Goal: Browse casually: Explore the website without a specific task or goal

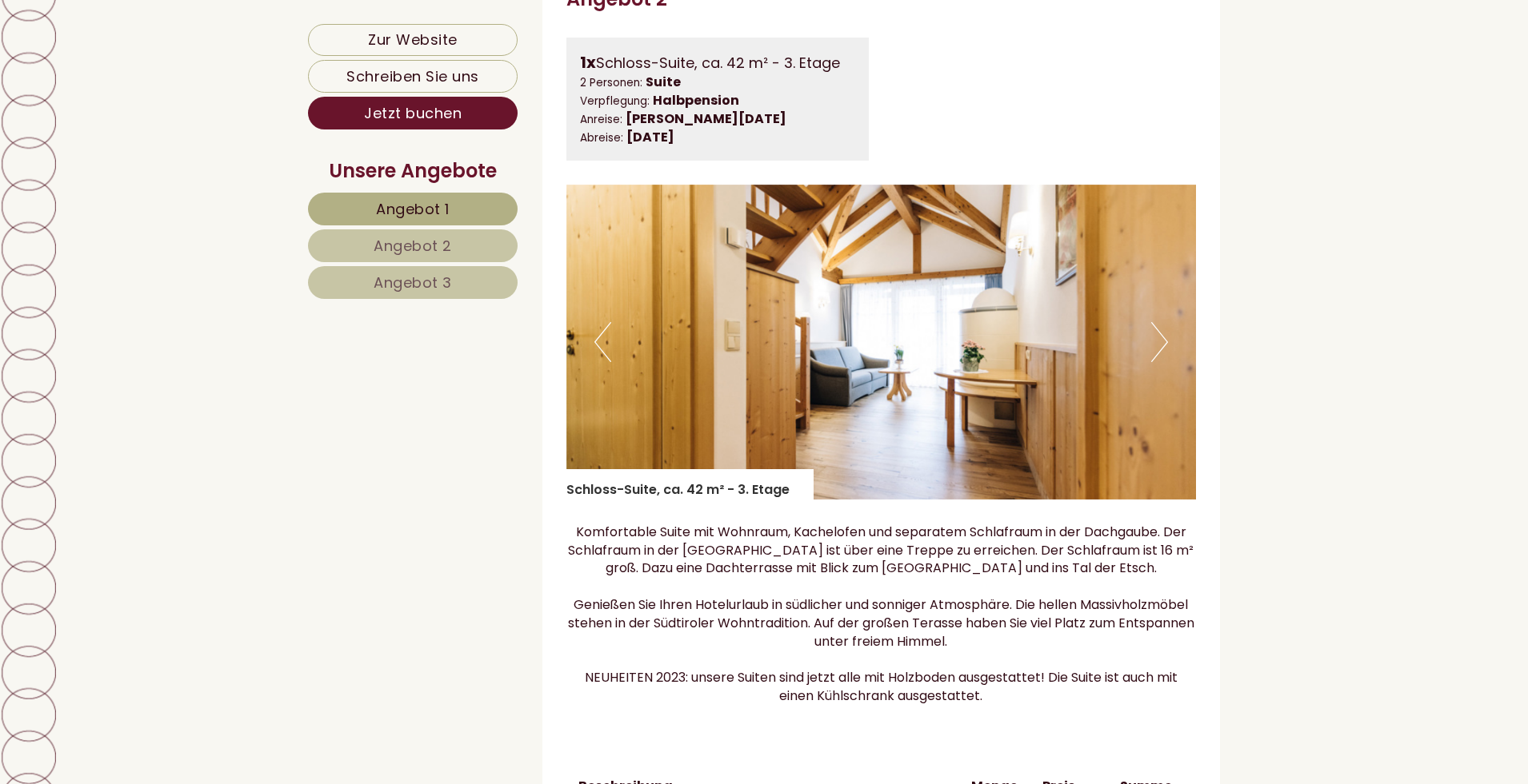
scroll to position [2399, 0]
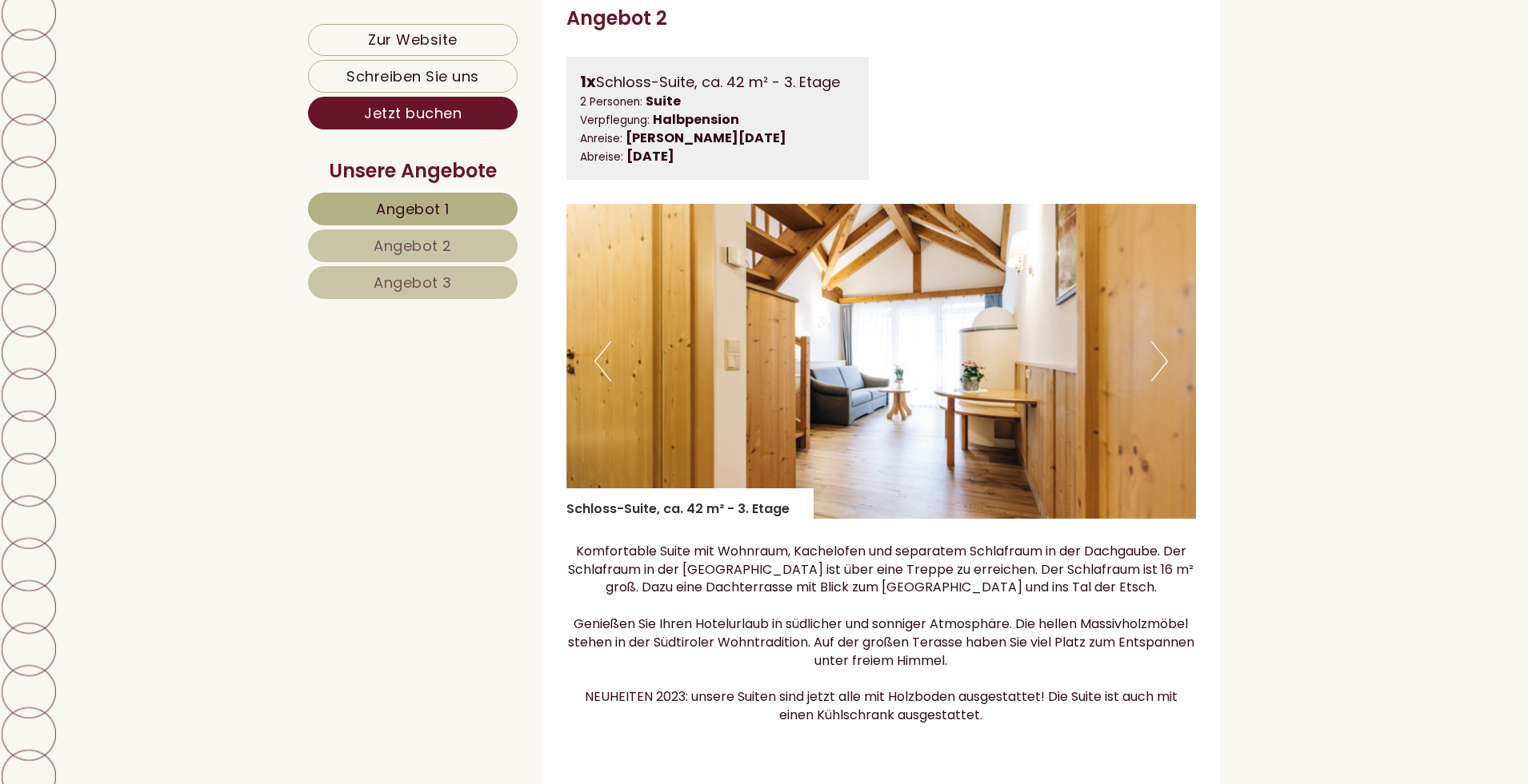
click at [1161, 381] on button "Next" at bounding box center [1159, 361] width 17 height 40
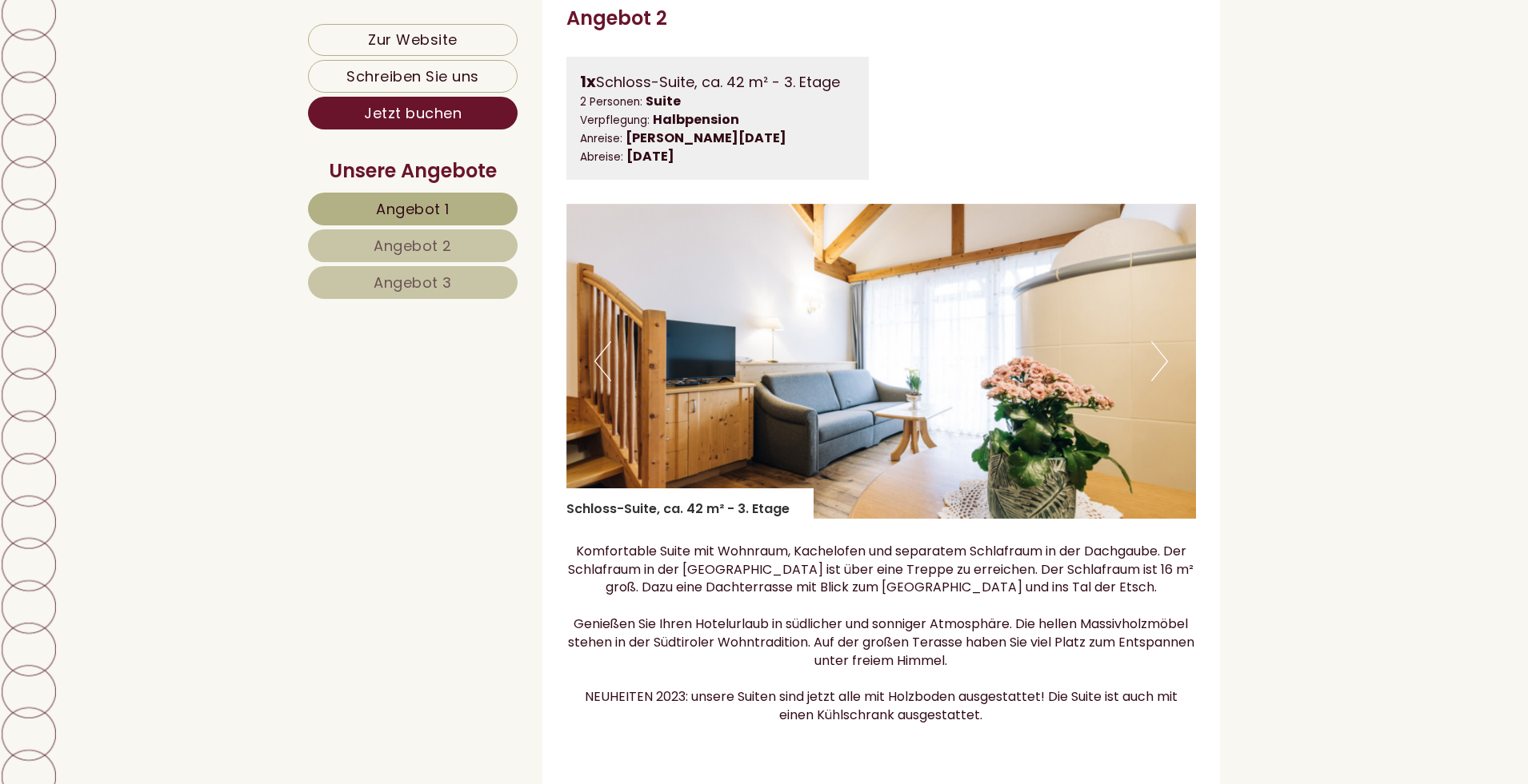
click at [1161, 381] on button "Next" at bounding box center [1159, 361] width 17 height 40
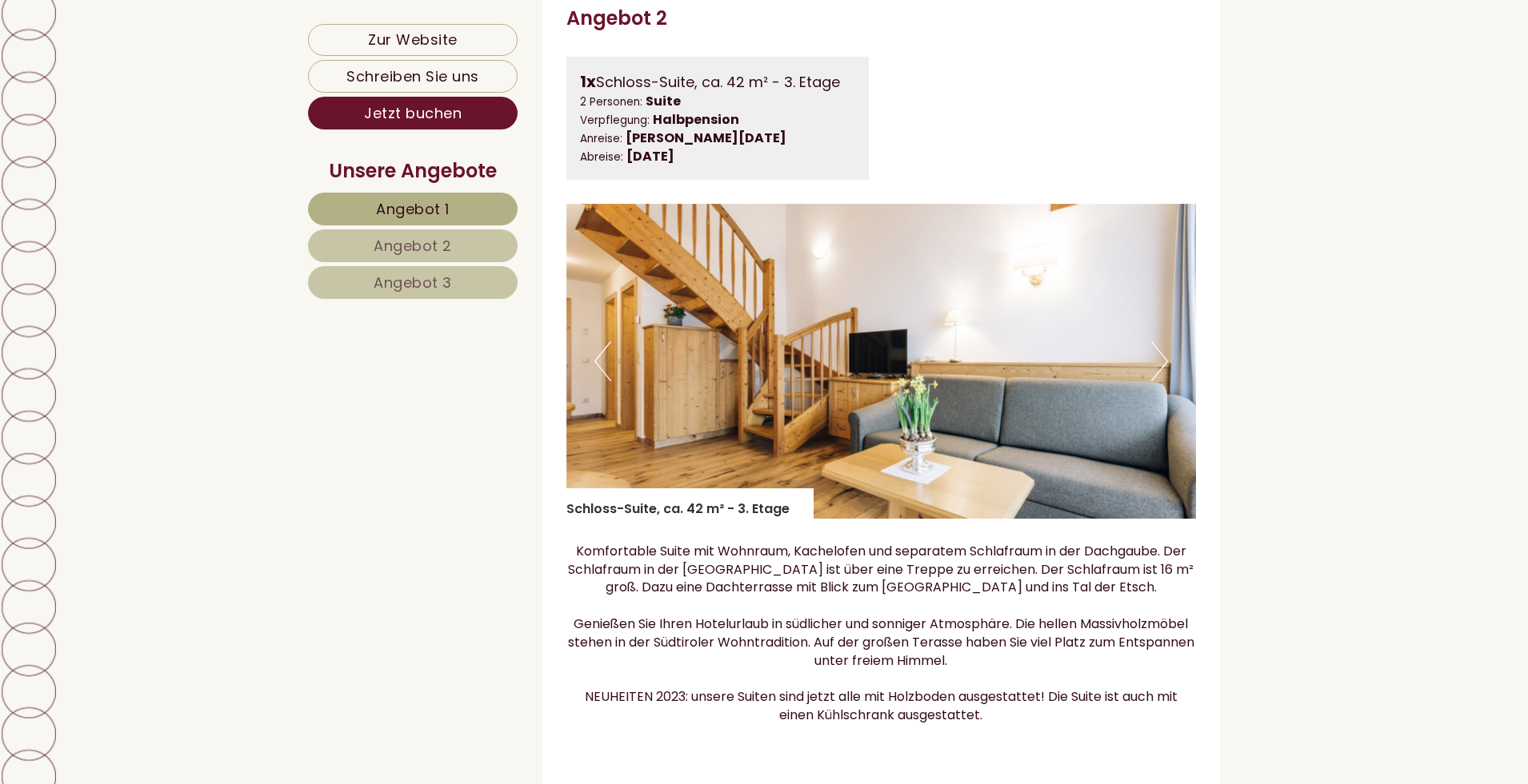
click at [1161, 381] on button "Next" at bounding box center [1159, 361] width 17 height 40
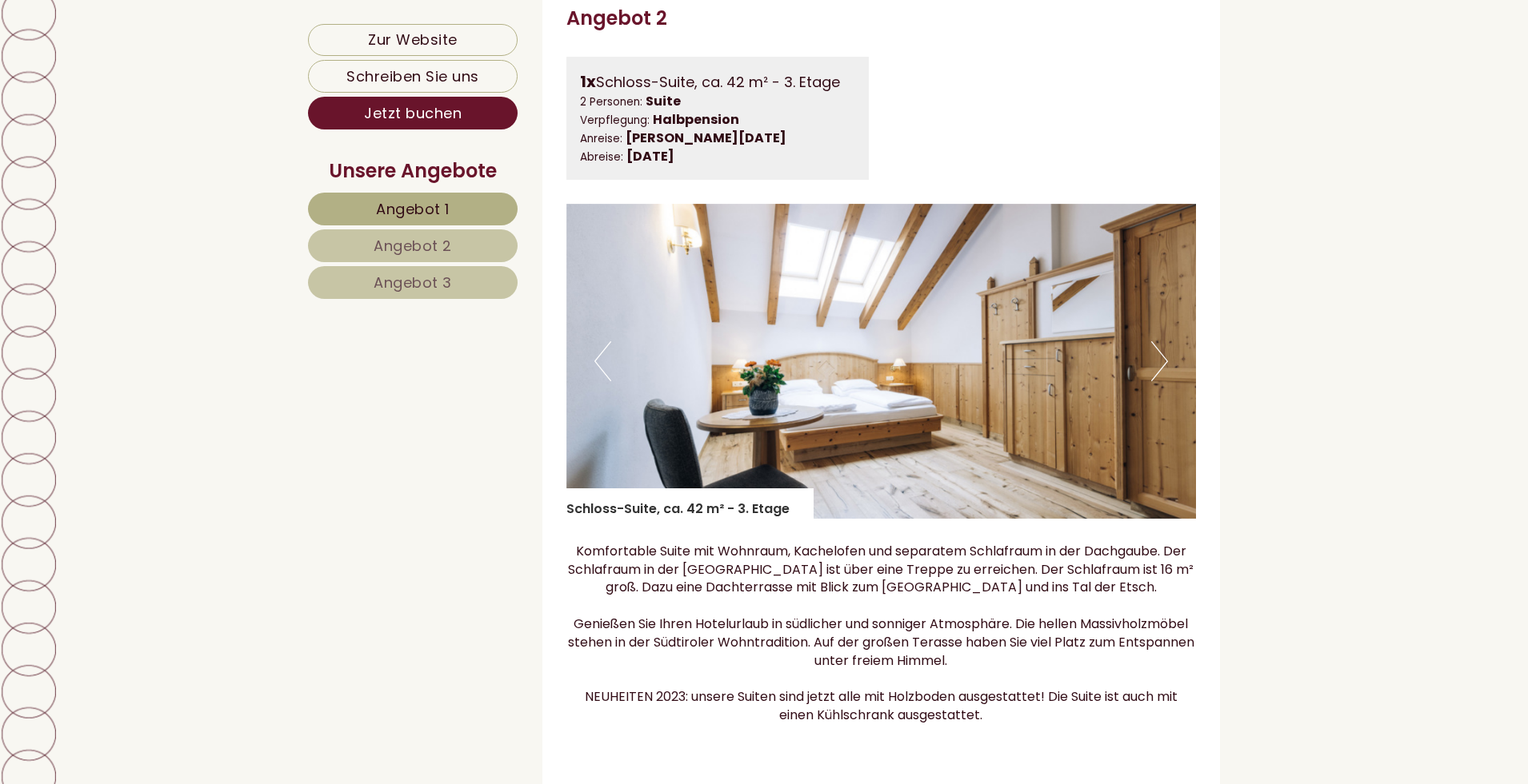
click at [1161, 381] on button "Next" at bounding box center [1159, 361] width 17 height 40
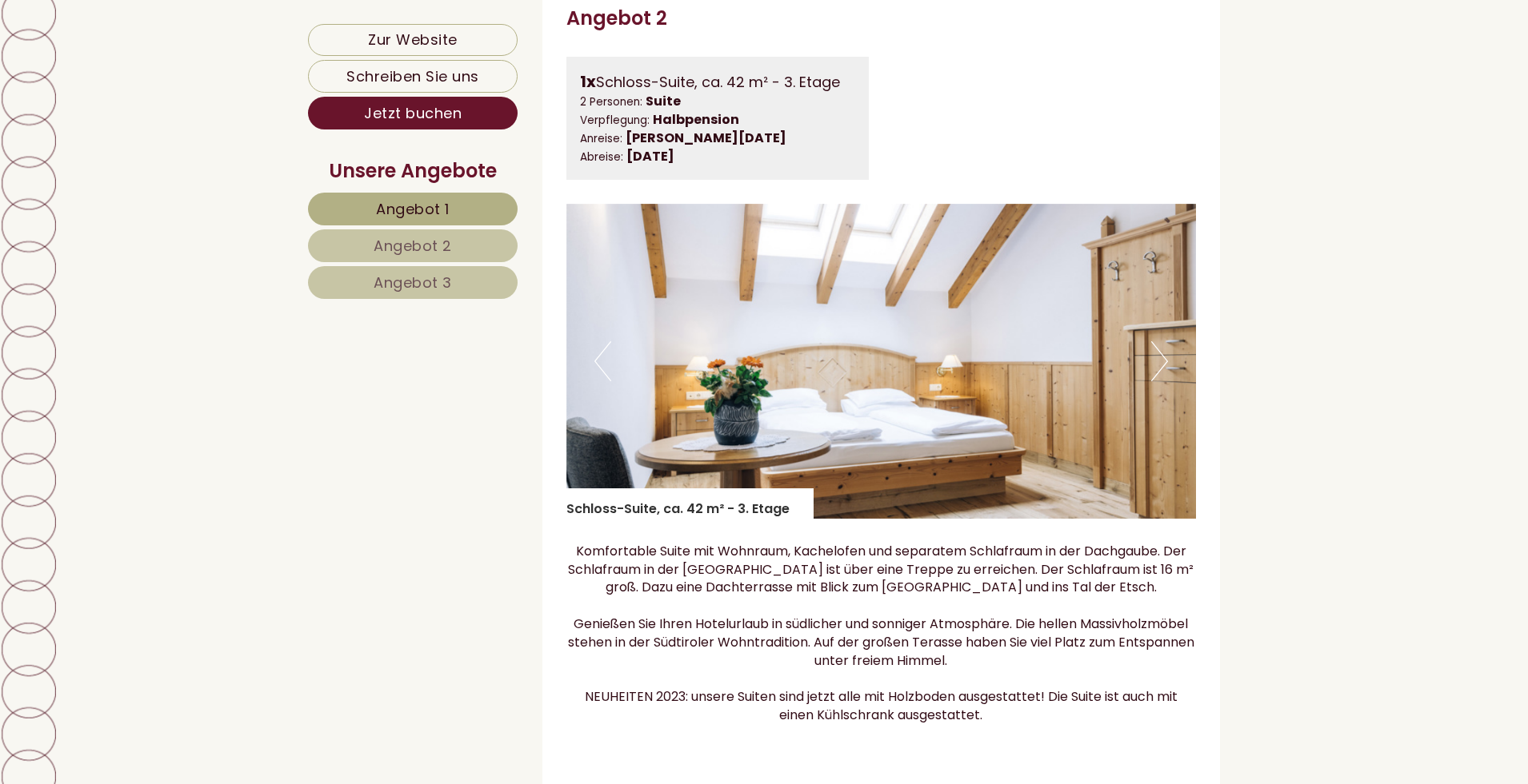
click at [1161, 381] on button "Next" at bounding box center [1159, 361] width 17 height 40
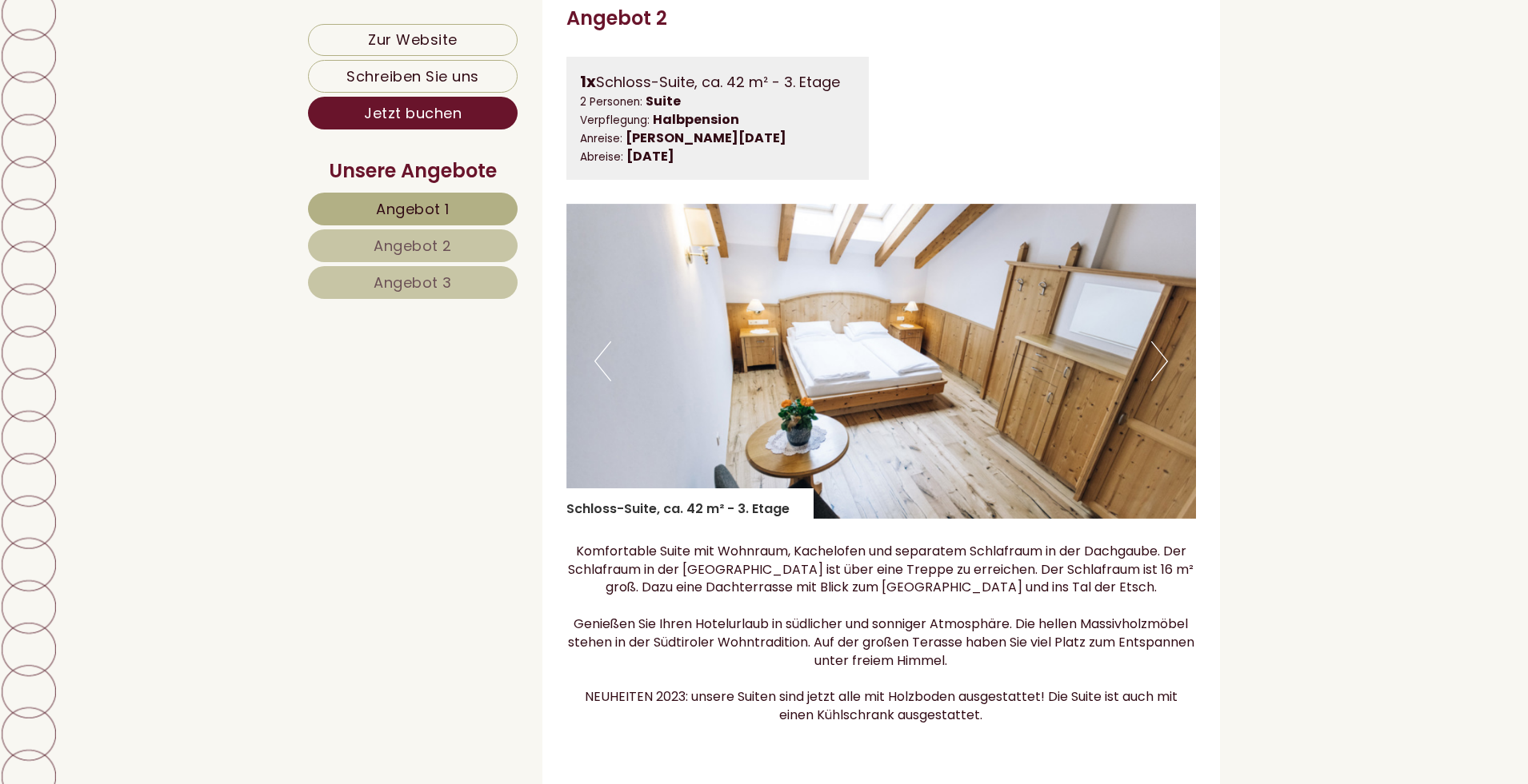
click at [1161, 381] on button "Next" at bounding box center [1159, 361] width 17 height 40
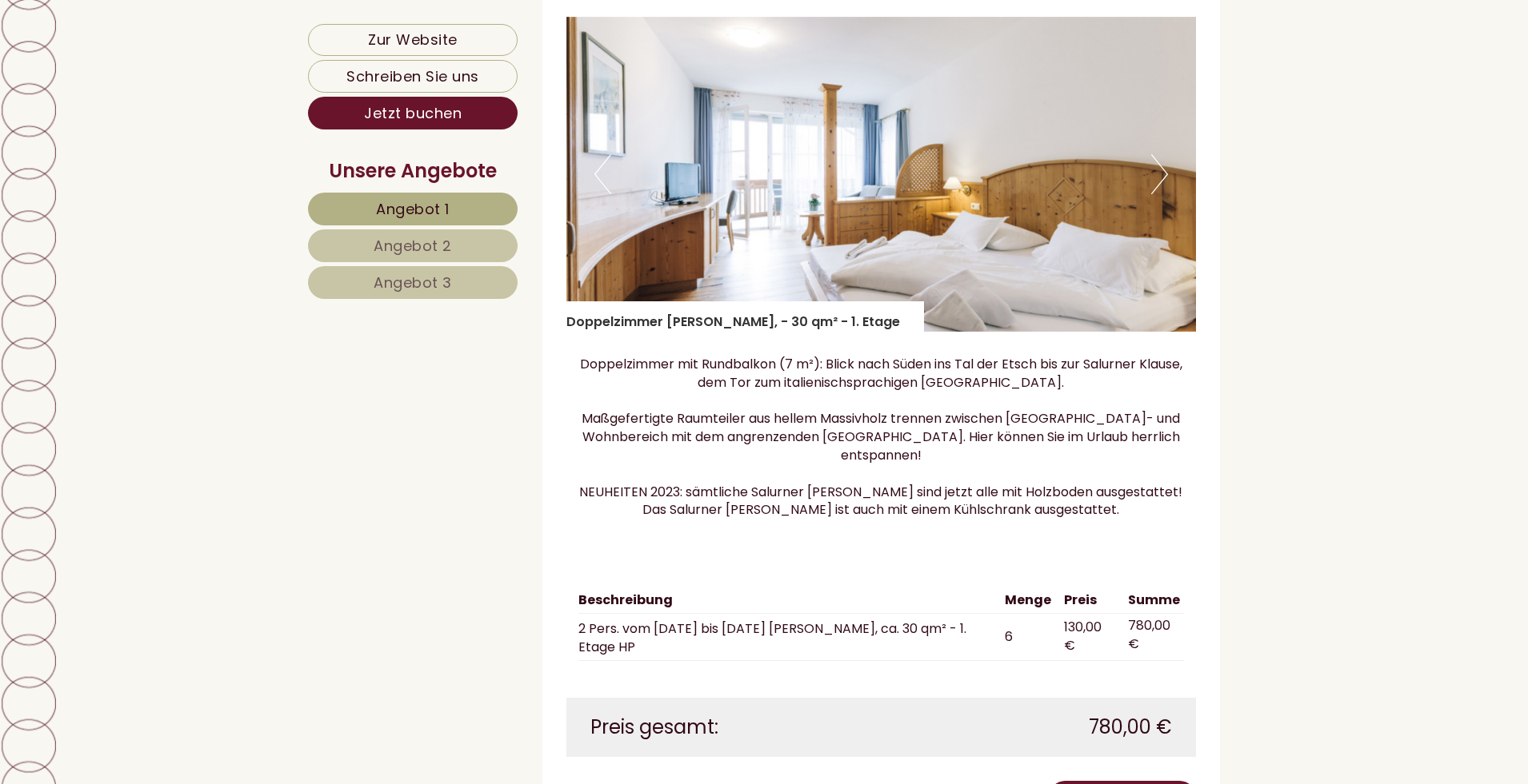
scroll to position [3678, 0]
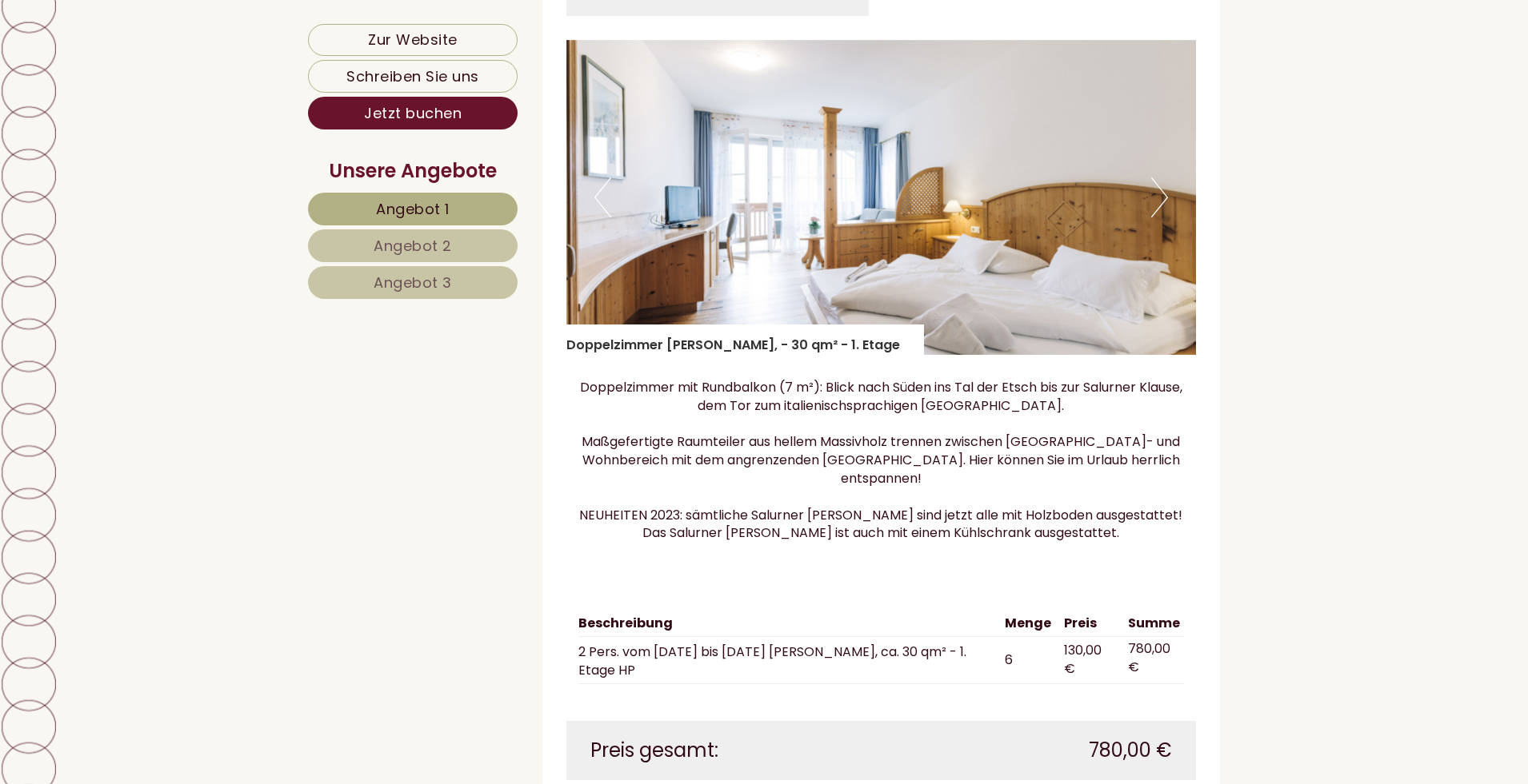
click at [1164, 216] on button "Next" at bounding box center [1159, 197] width 17 height 40
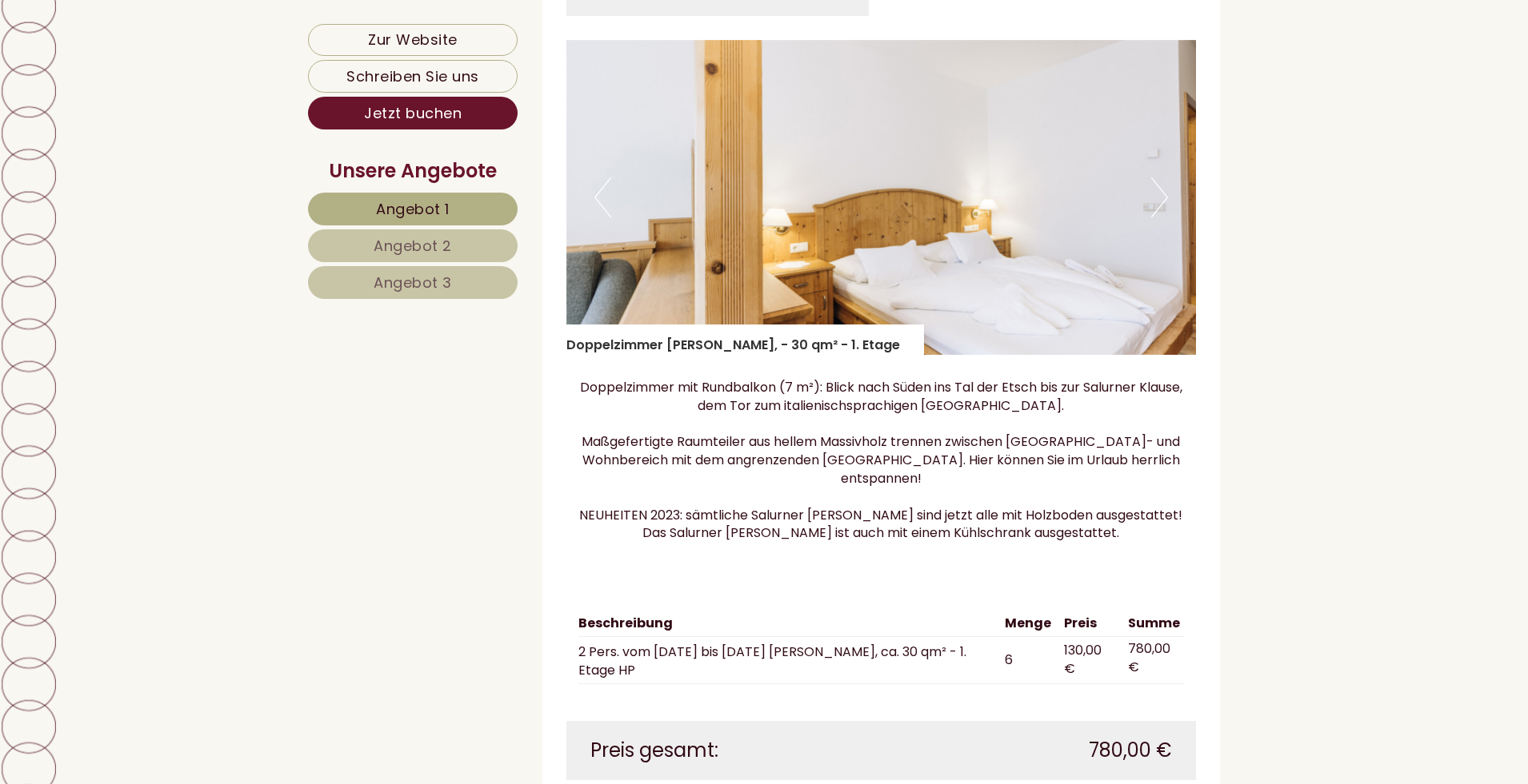
click at [1164, 216] on button "Next" at bounding box center [1159, 197] width 17 height 40
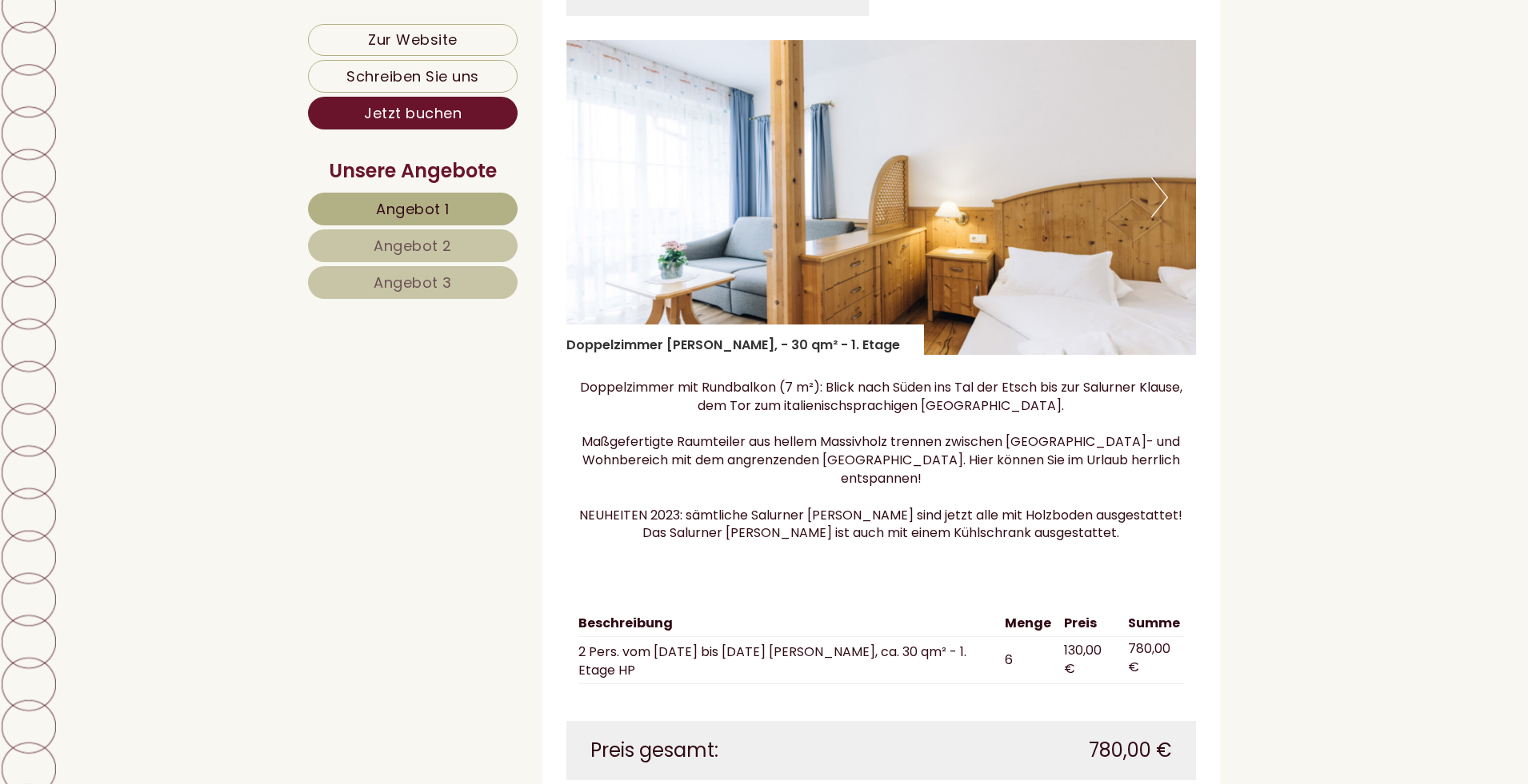
click at [1164, 216] on button "Next" at bounding box center [1159, 197] width 17 height 40
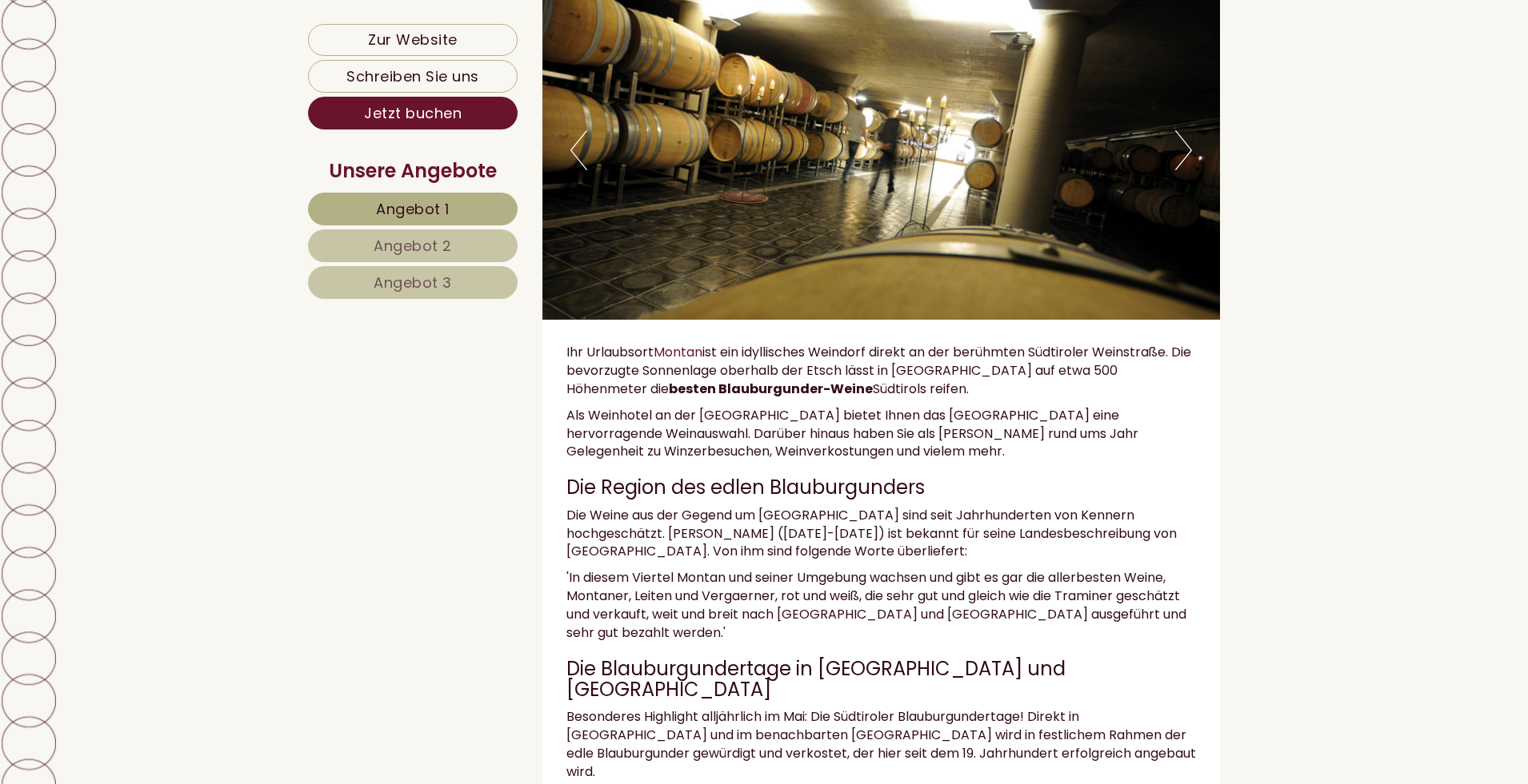
scroll to position [5117, 0]
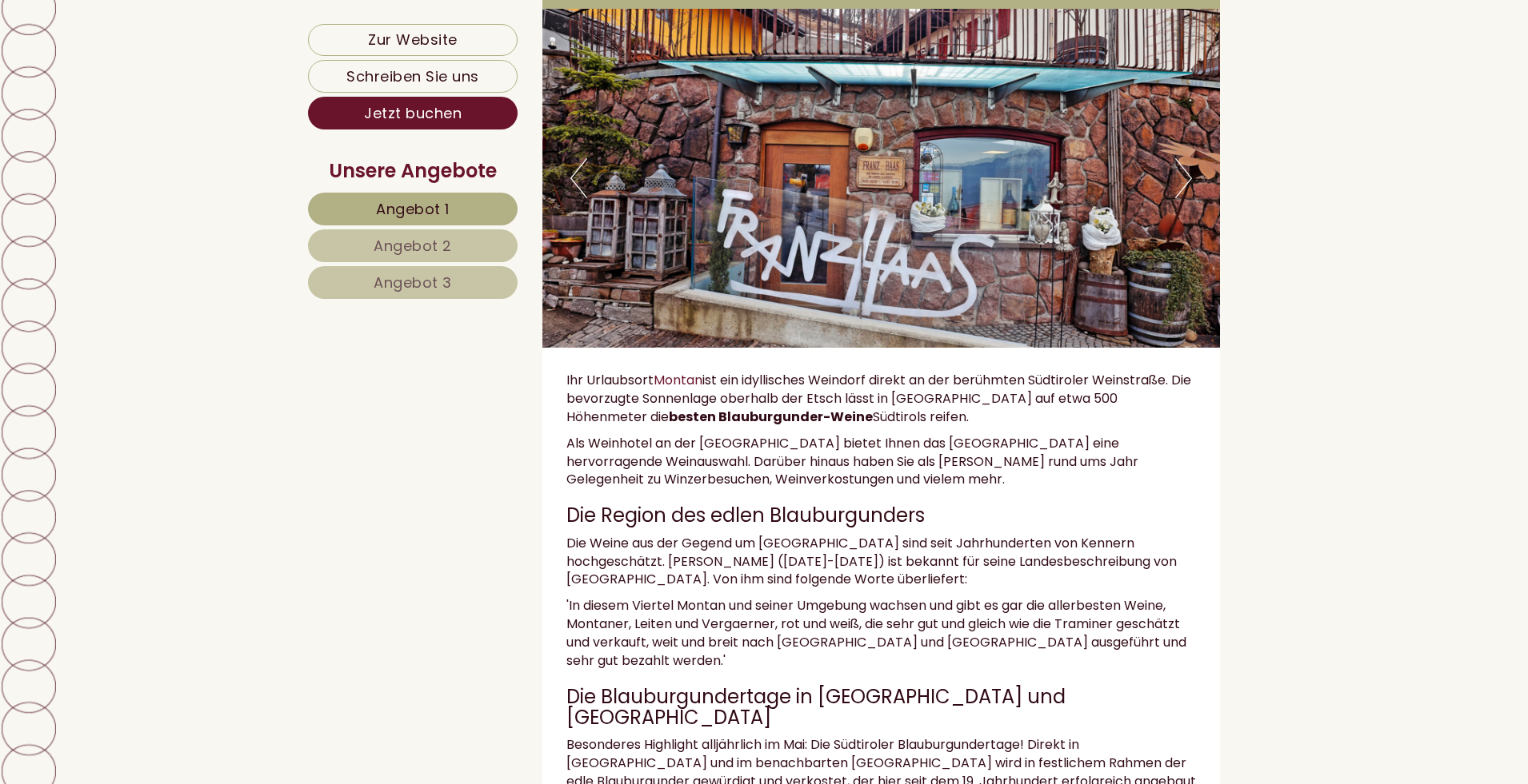
click at [1182, 183] on button "Next" at bounding box center [1184, 178] width 17 height 40
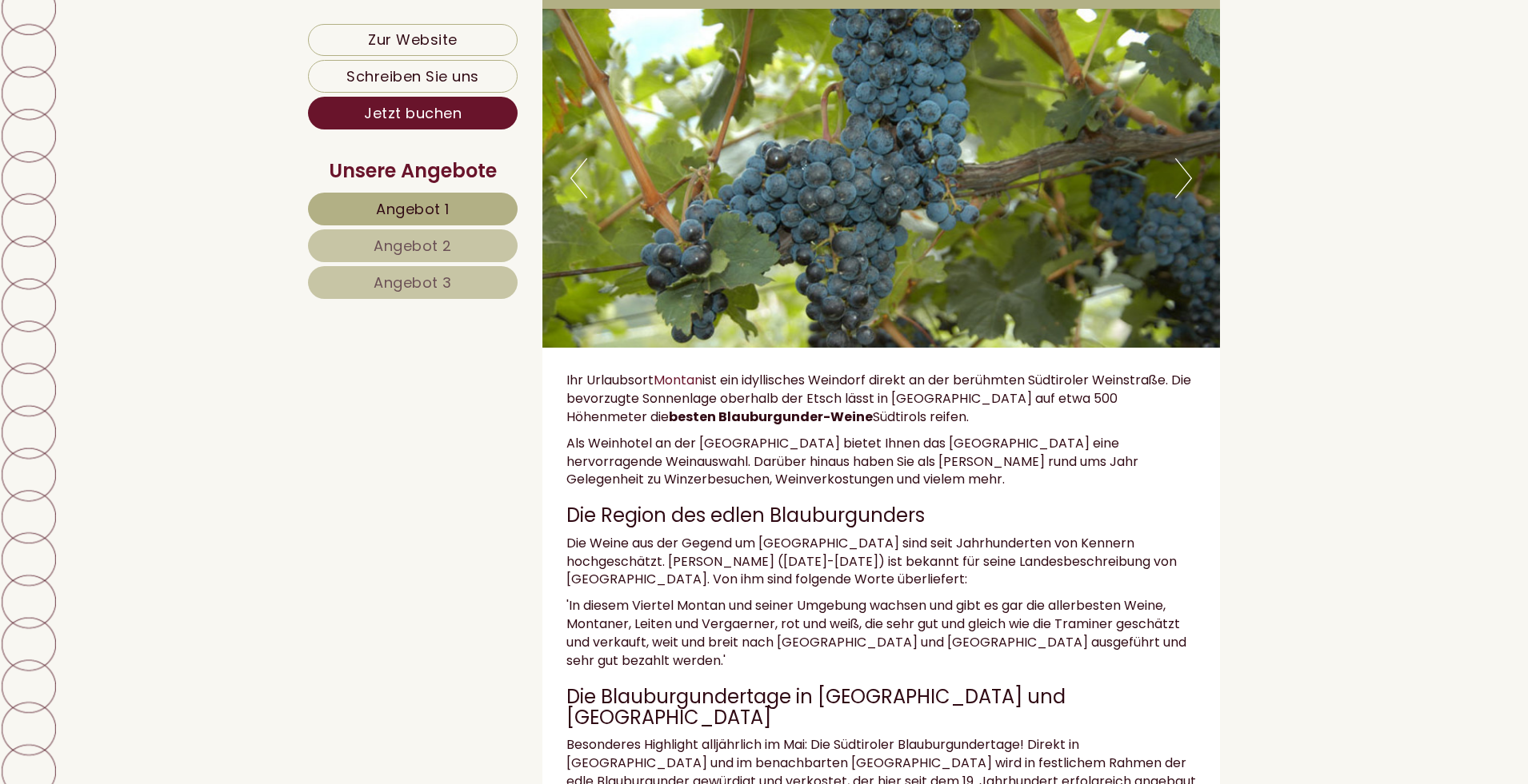
click at [1182, 183] on button "Next" at bounding box center [1184, 178] width 17 height 40
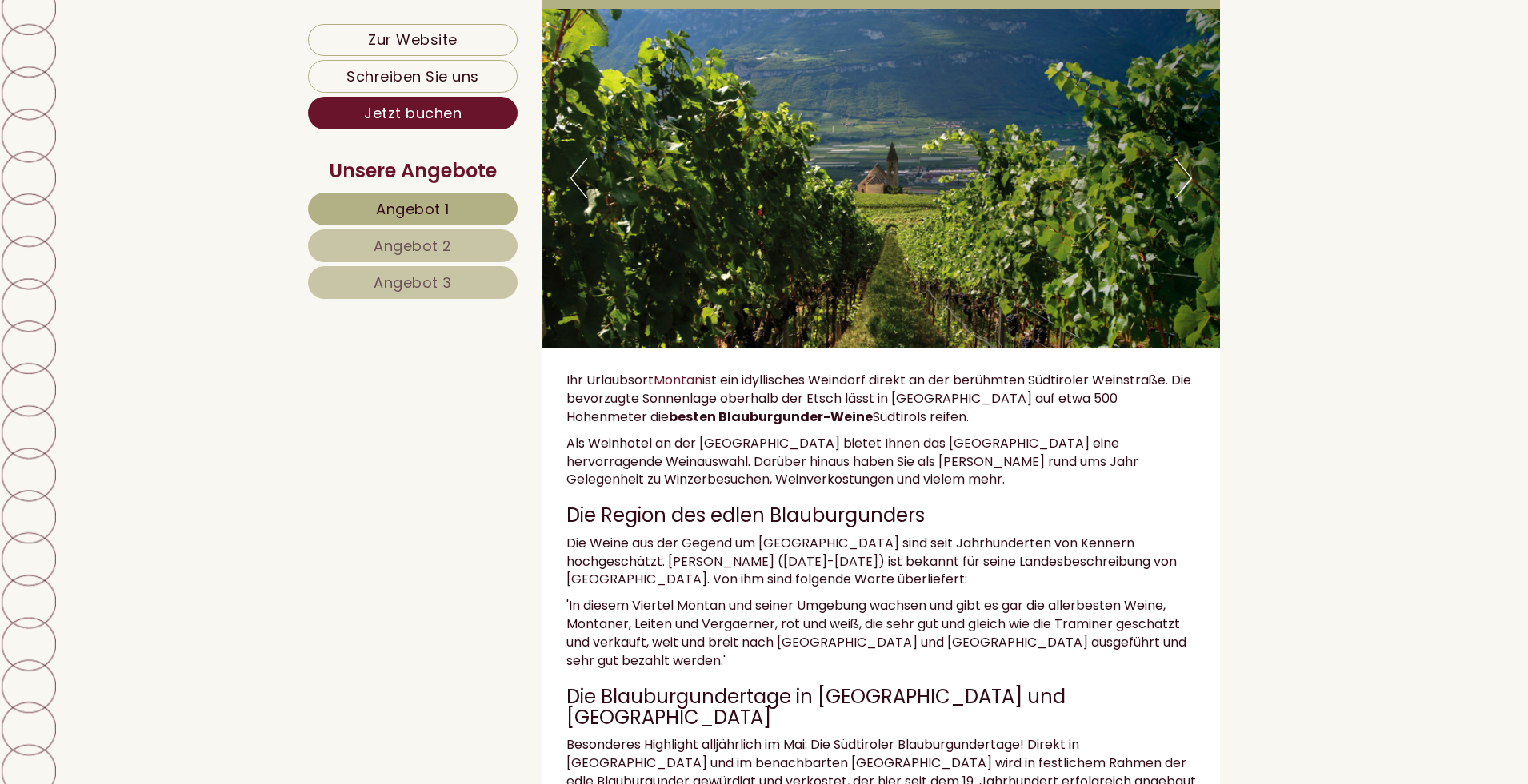
click at [1182, 183] on button "Next" at bounding box center [1184, 178] width 17 height 40
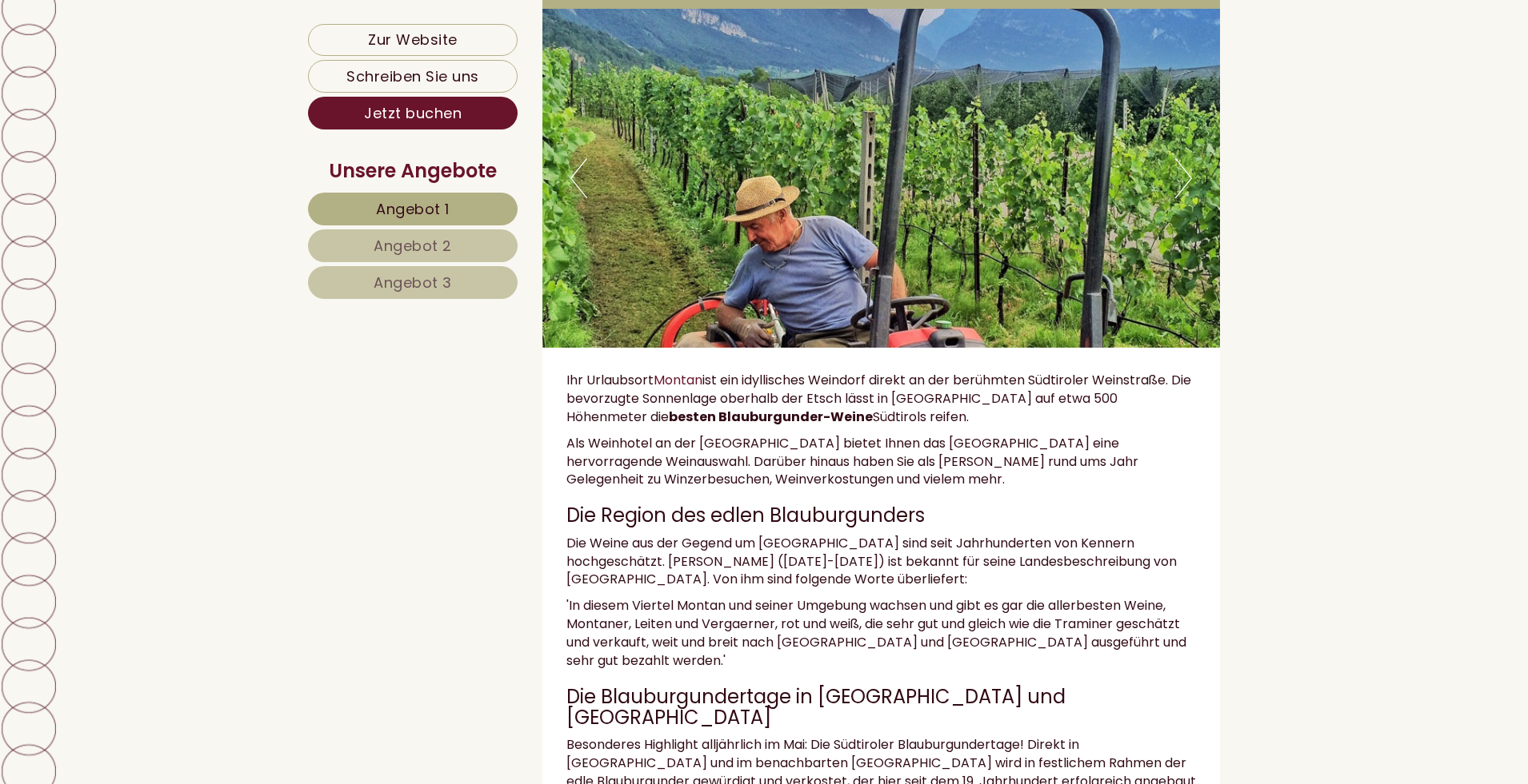
click at [1182, 183] on button "Next" at bounding box center [1184, 178] width 17 height 40
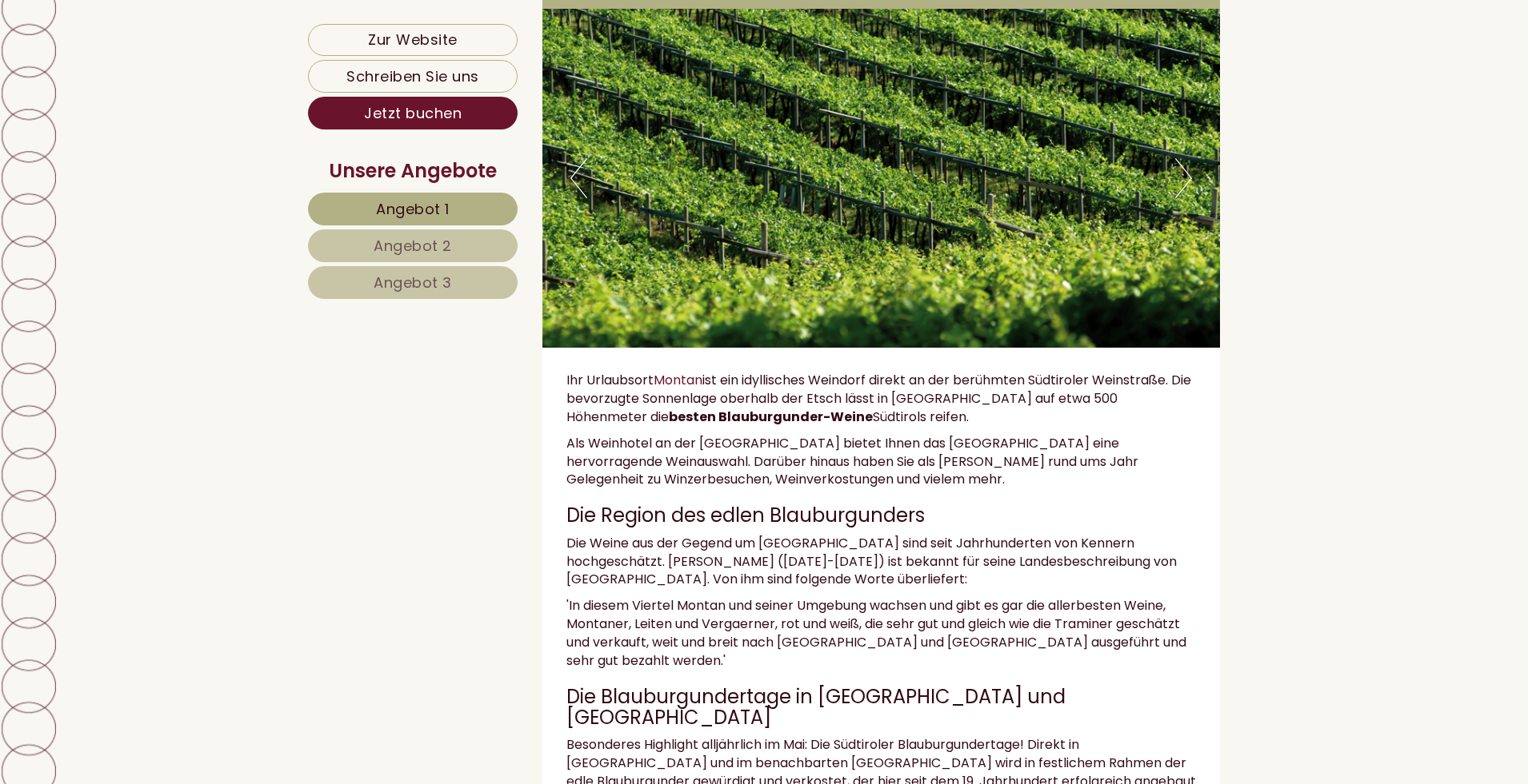
click at [1182, 183] on button "Next" at bounding box center [1184, 178] width 17 height 40
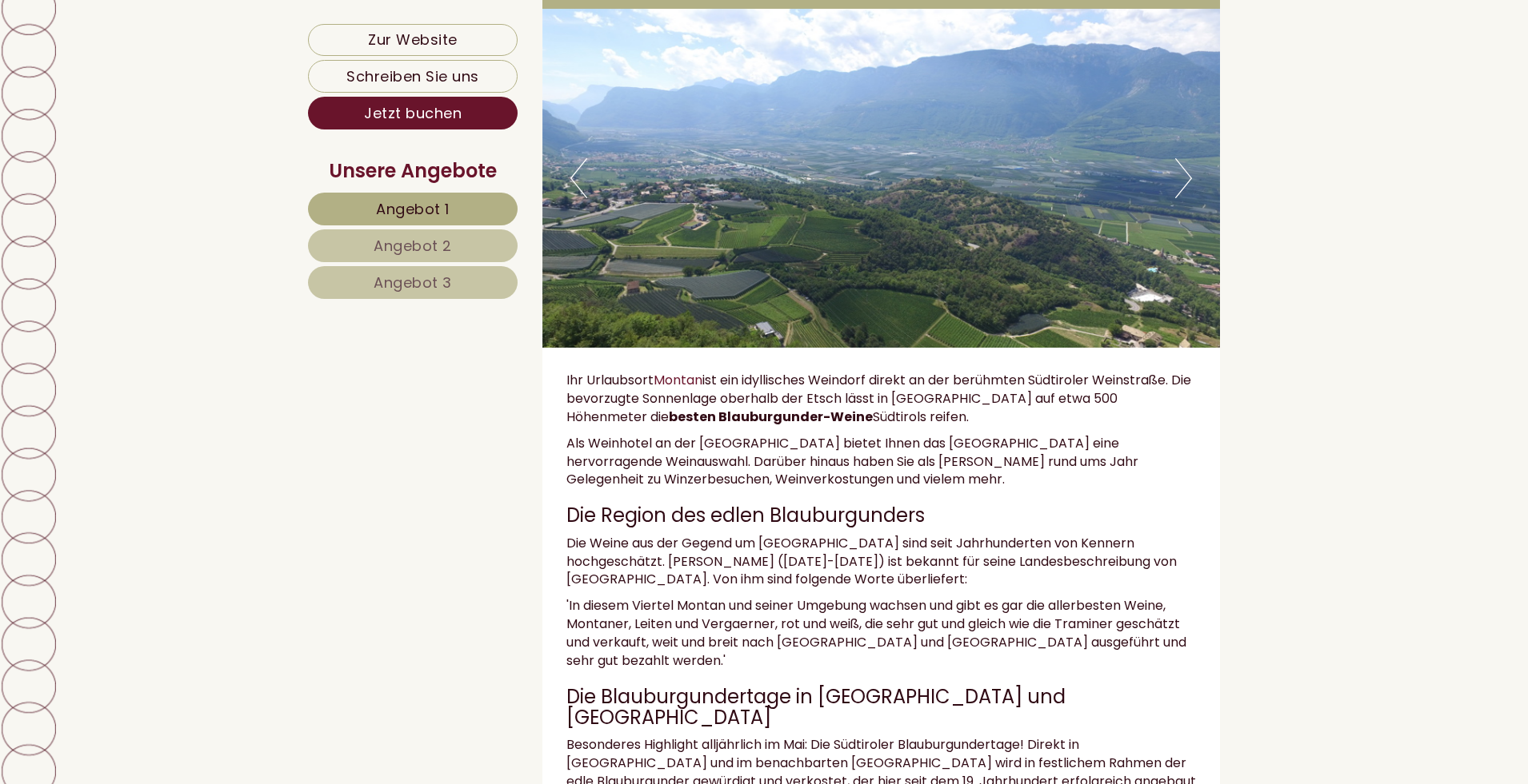
click at [1182, 182] on button "Next" at bounding box center [1184, 178] width 17 height 40
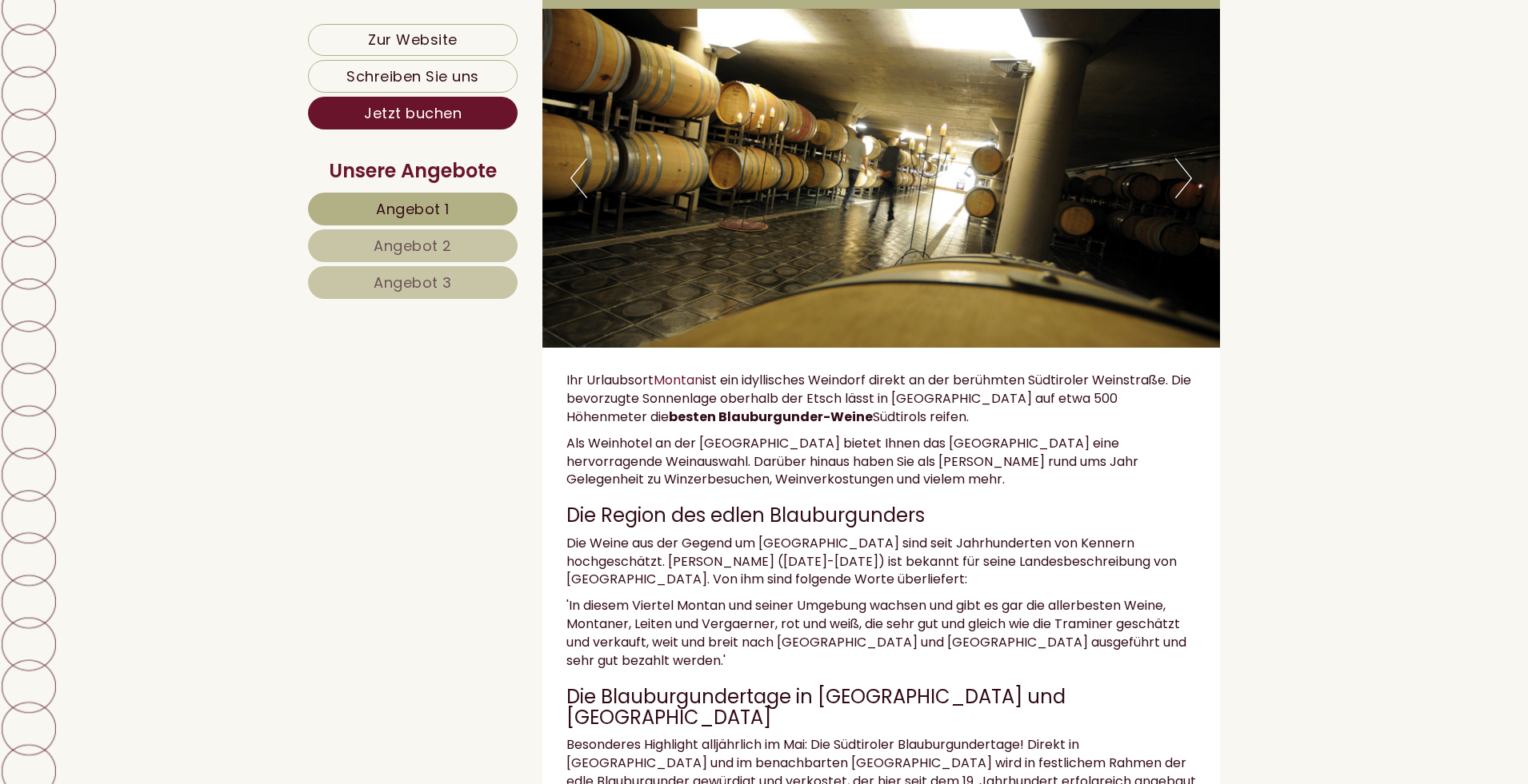
click at [1182, 182] on button "Next" at bounding box center [1184, 178] width 17 height 40
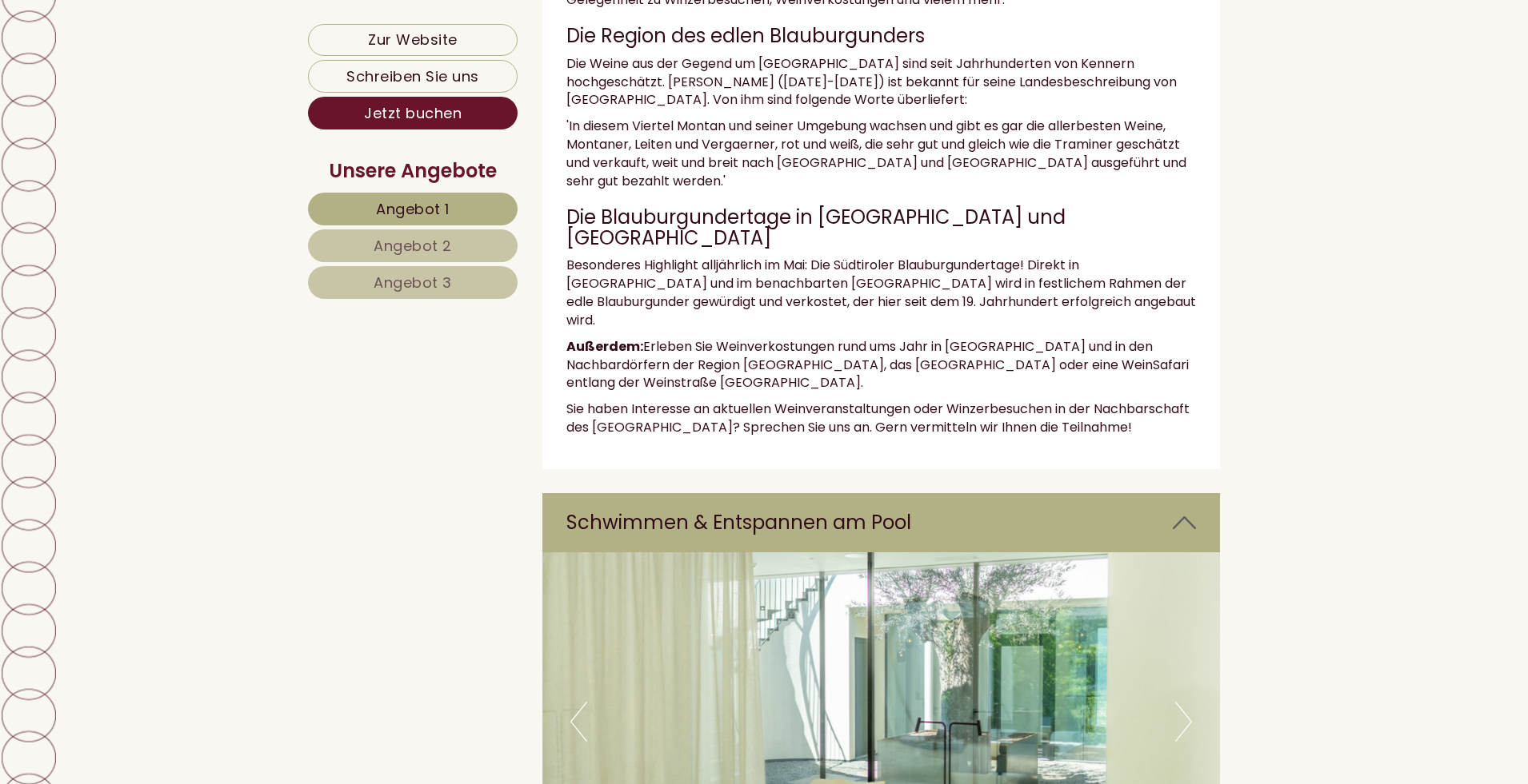
scroll to position [5917, 0]
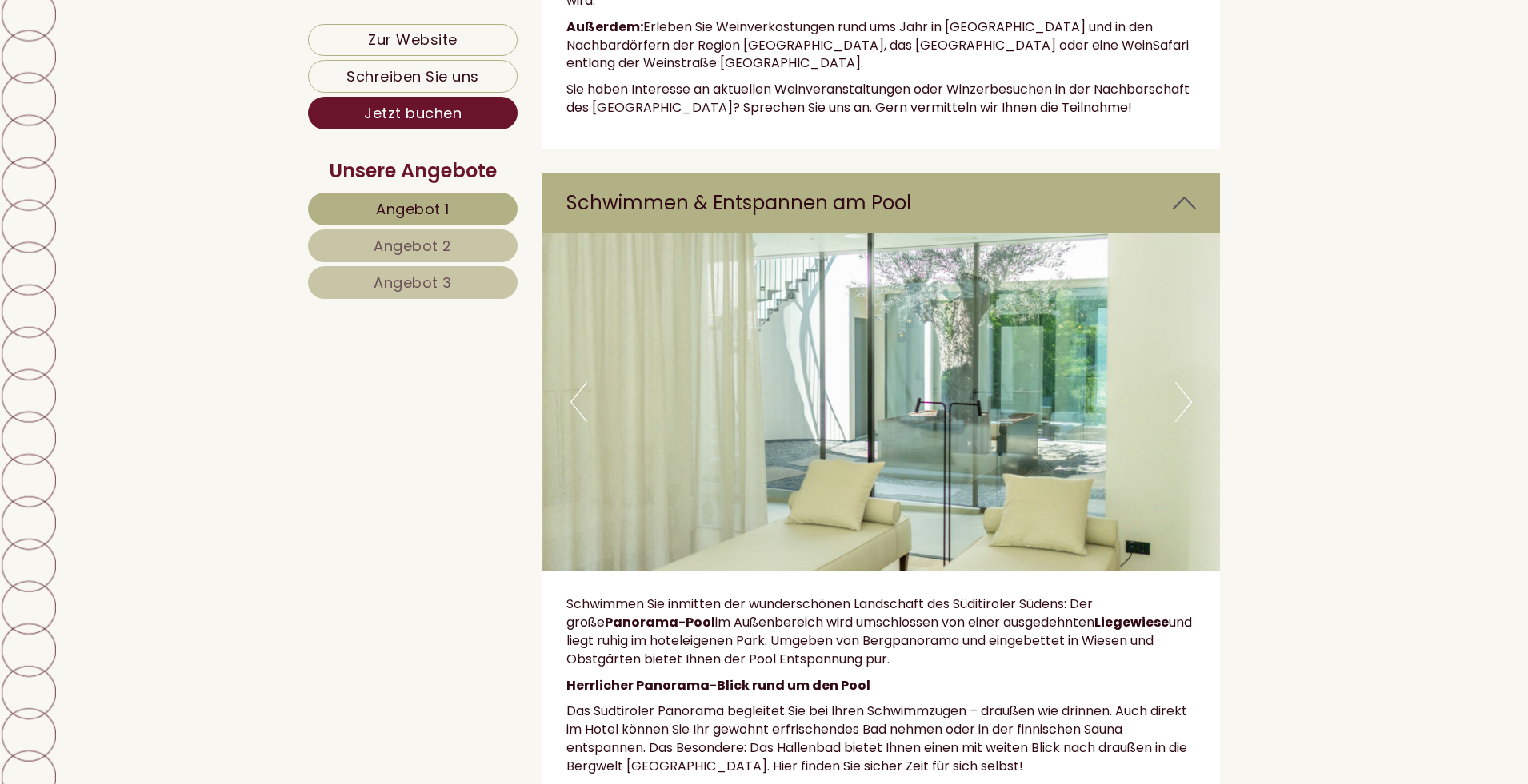
click at [1180, 382] on button "Next" at bounding box center [1184, 401] width 17 height 40
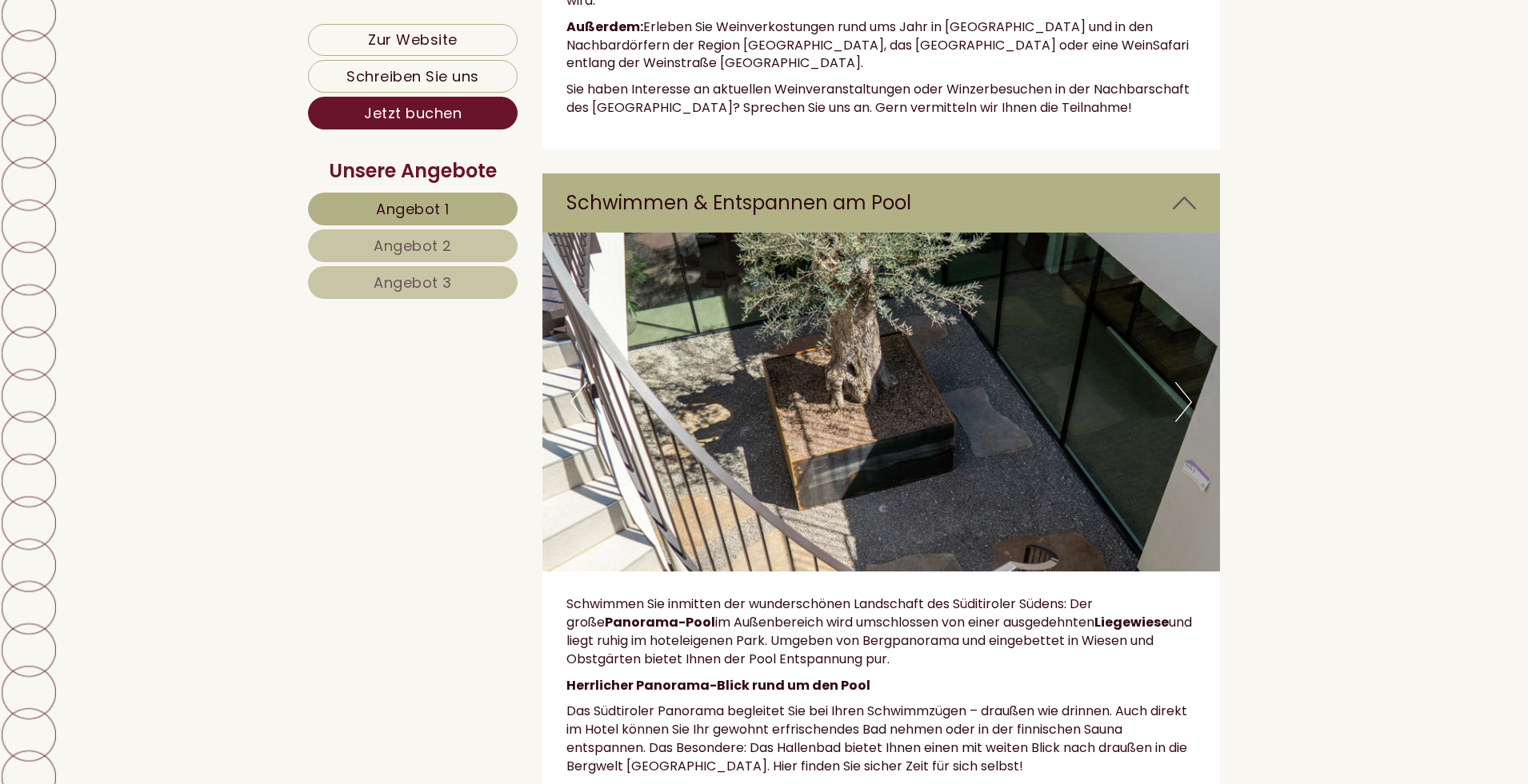
click at [1180, 382] on button "Next" at bounding box center [1184, 401] width 17 height 40
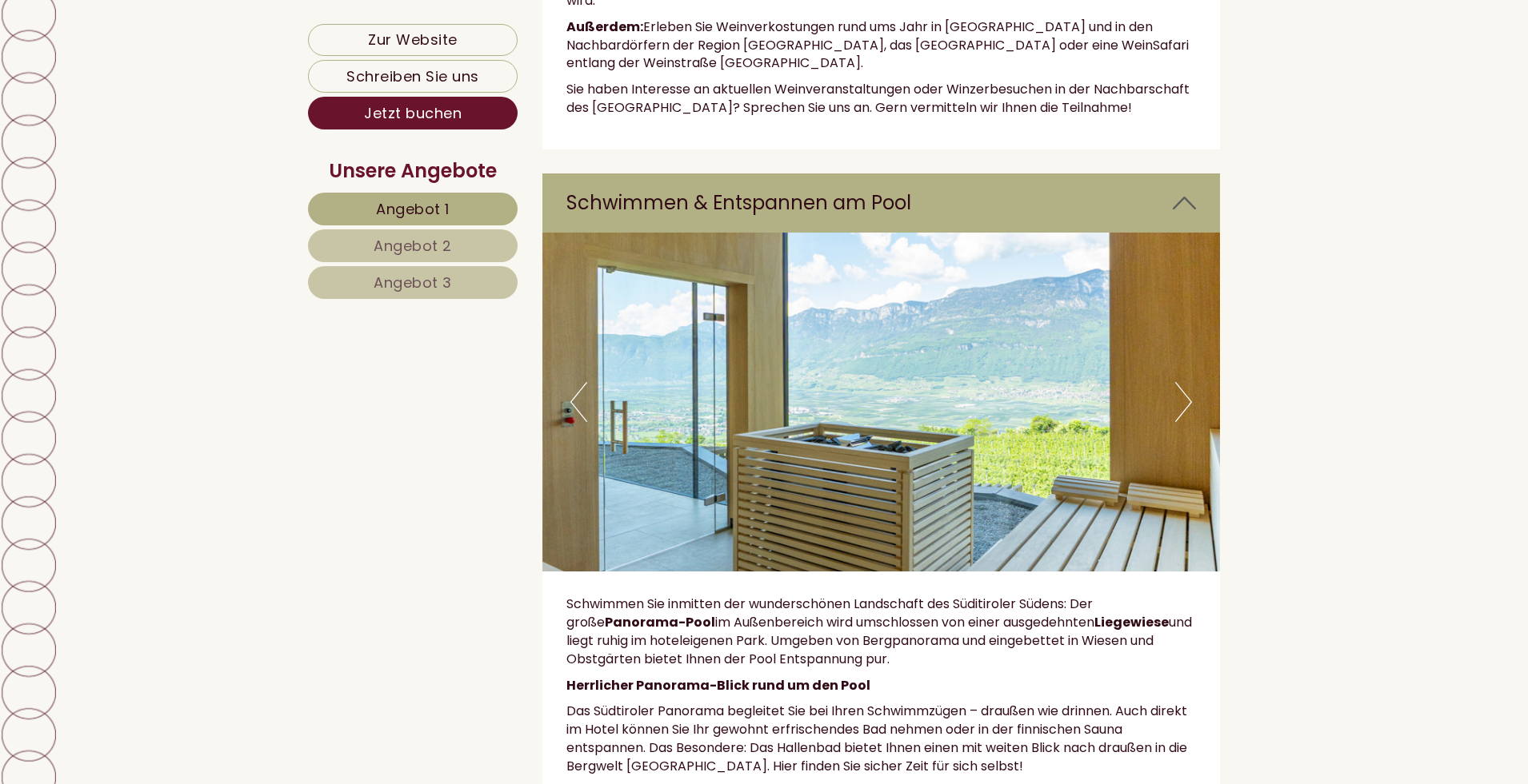
click at [1180, 382] on button "Next" at bounding box center [1184, 401] width 17 height 40
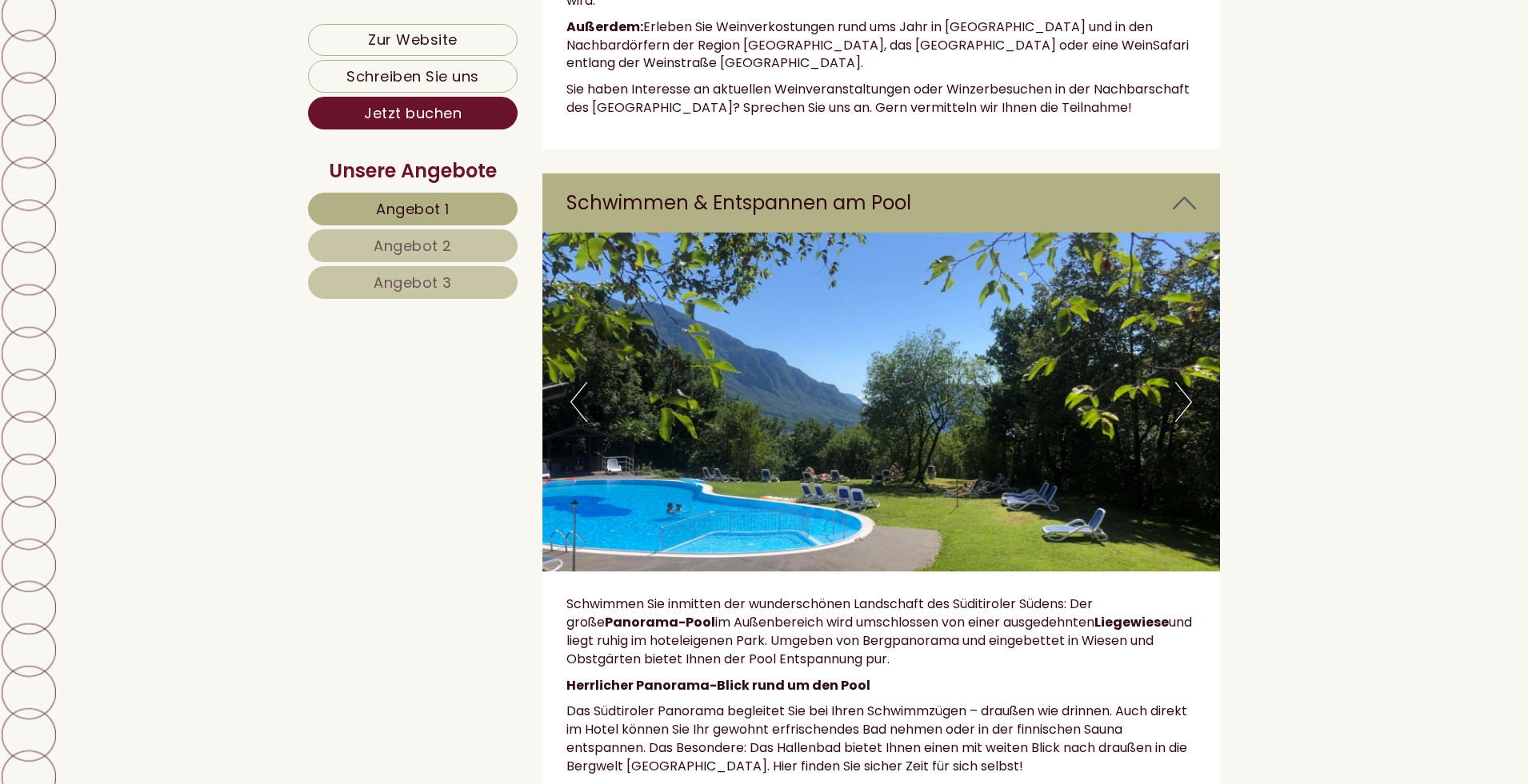
click at [1180, 382] on button "Next" at bounding box center [1184, 401] width 17 height 40
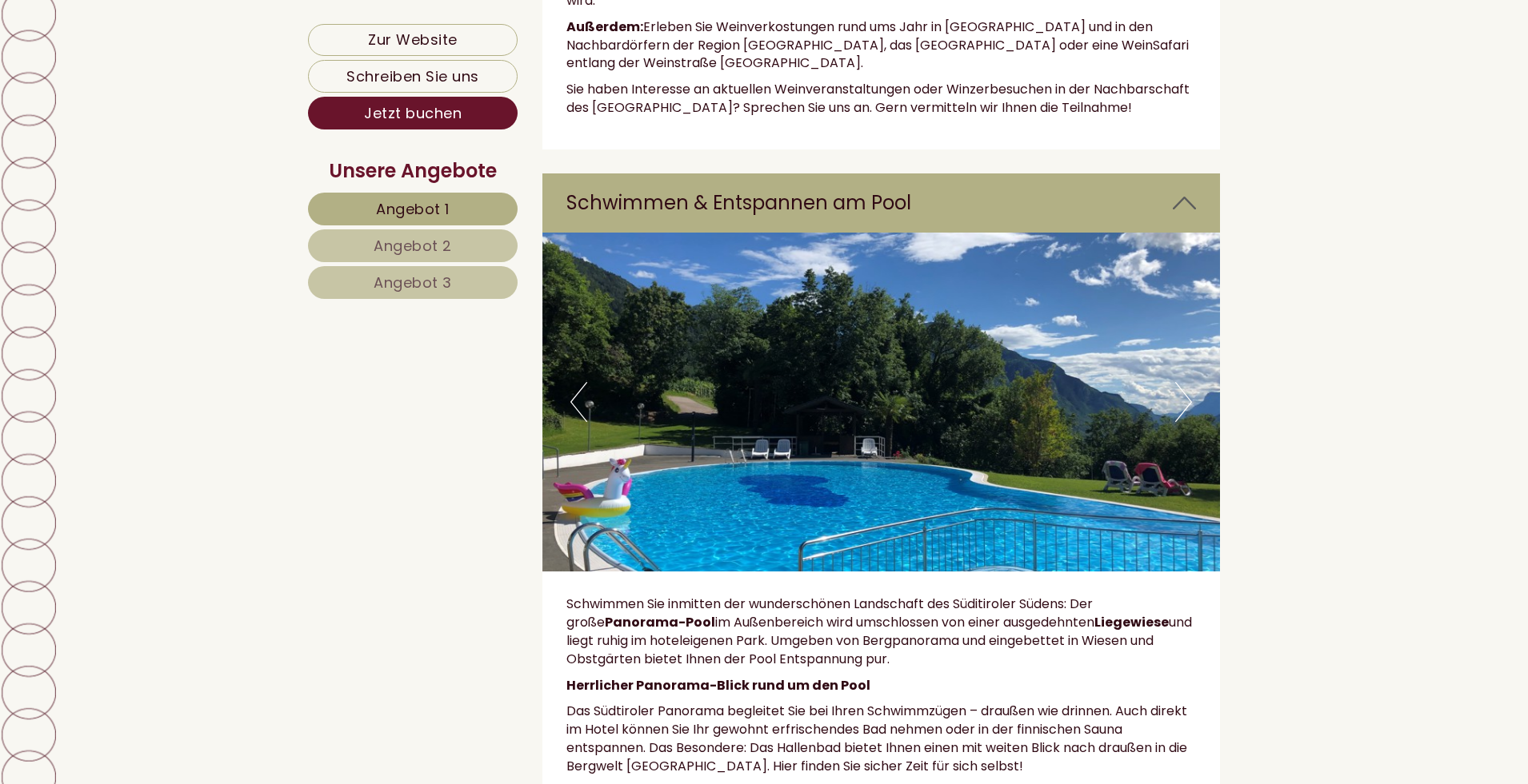
click at [1180, 382] on button "Next" at bounding box center [1184, 401] width 17 height 40
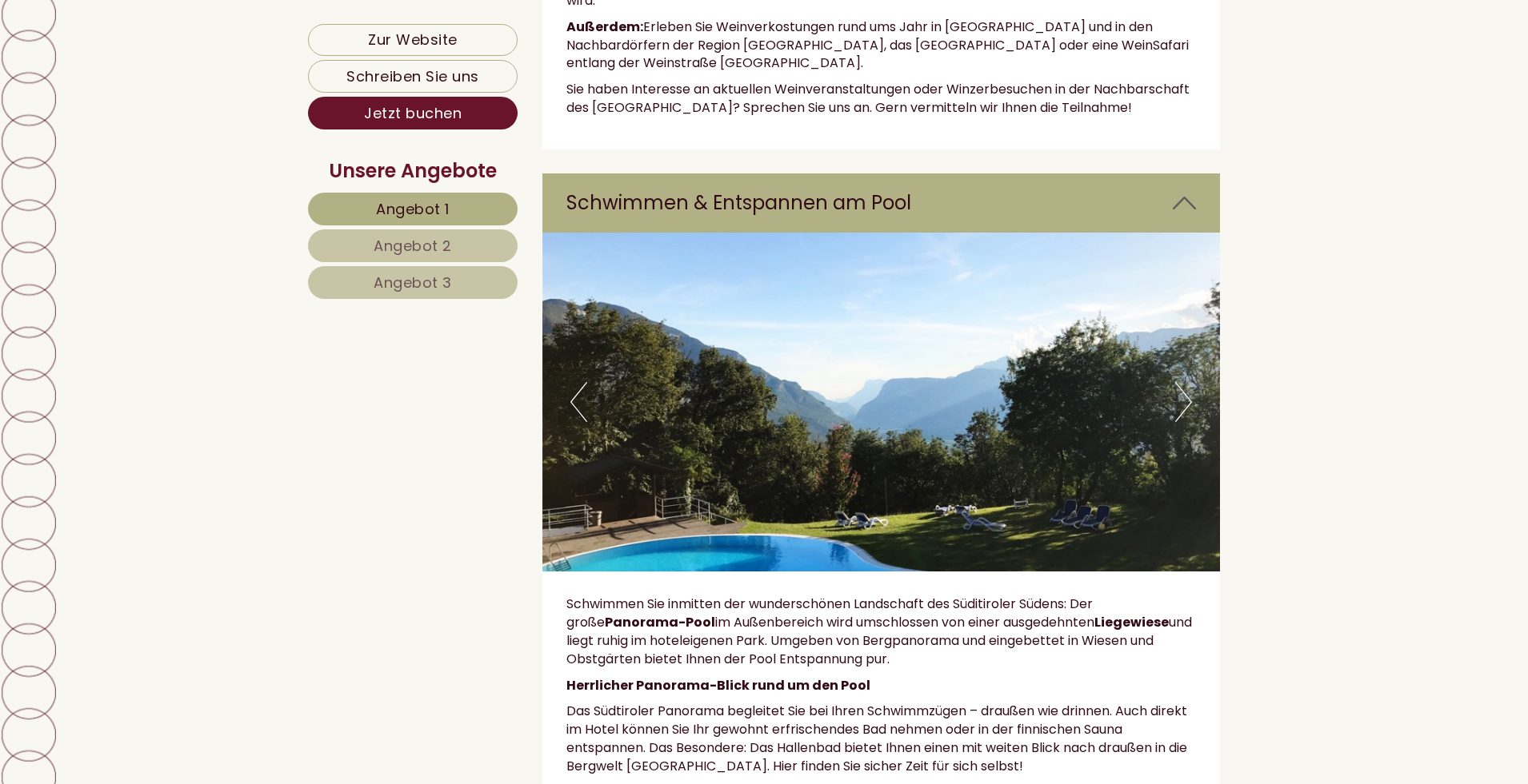
click at [1180, 382] on button "Next" at bounding box center [1184, 401] width 17 height 40
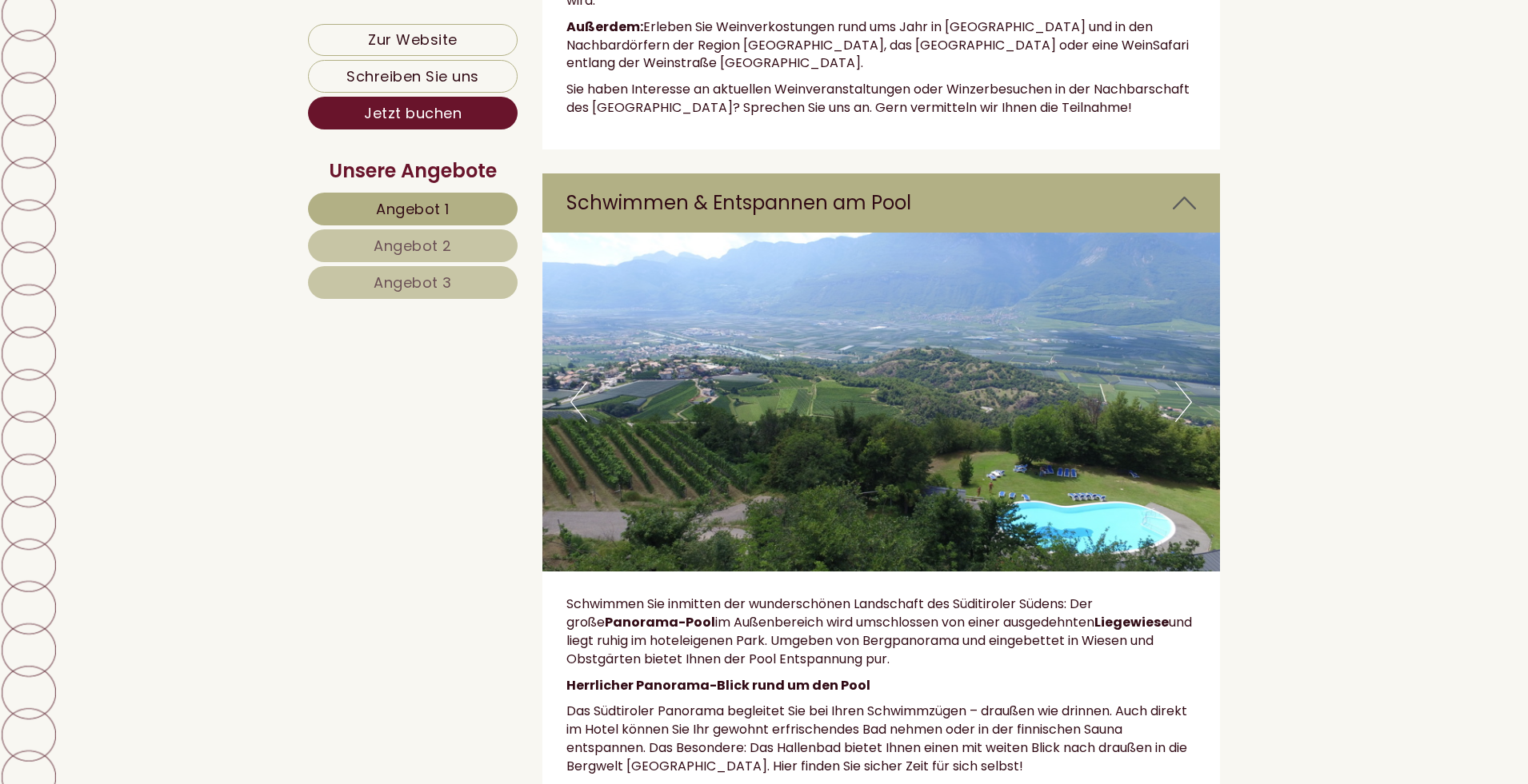
click at [1180, 382] on button "Next" at bounding box center [1184, 401] width 17 height 40
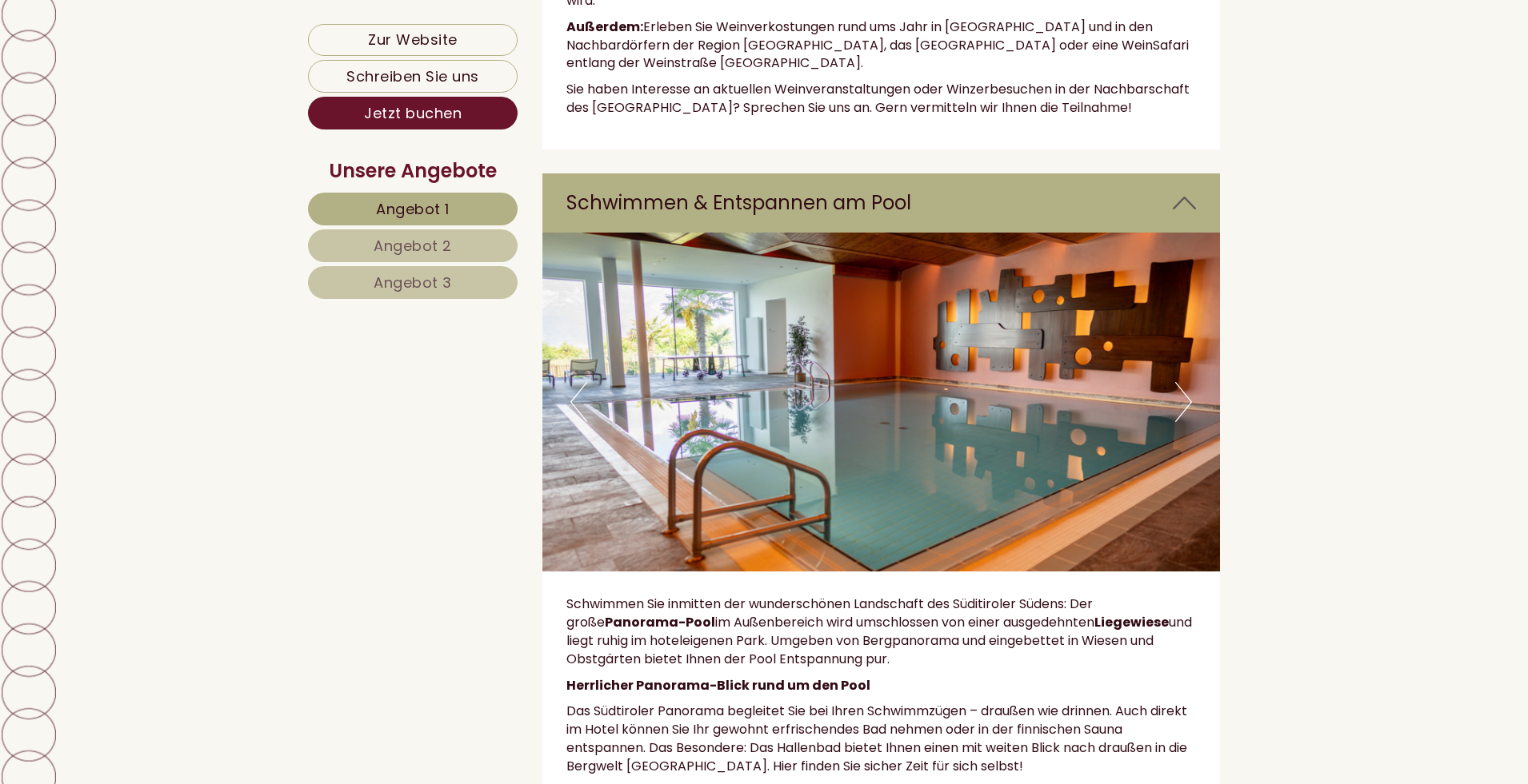
click at [1181, 382] on button "Next" at bounding box center [1184, 401] width 17 height 40
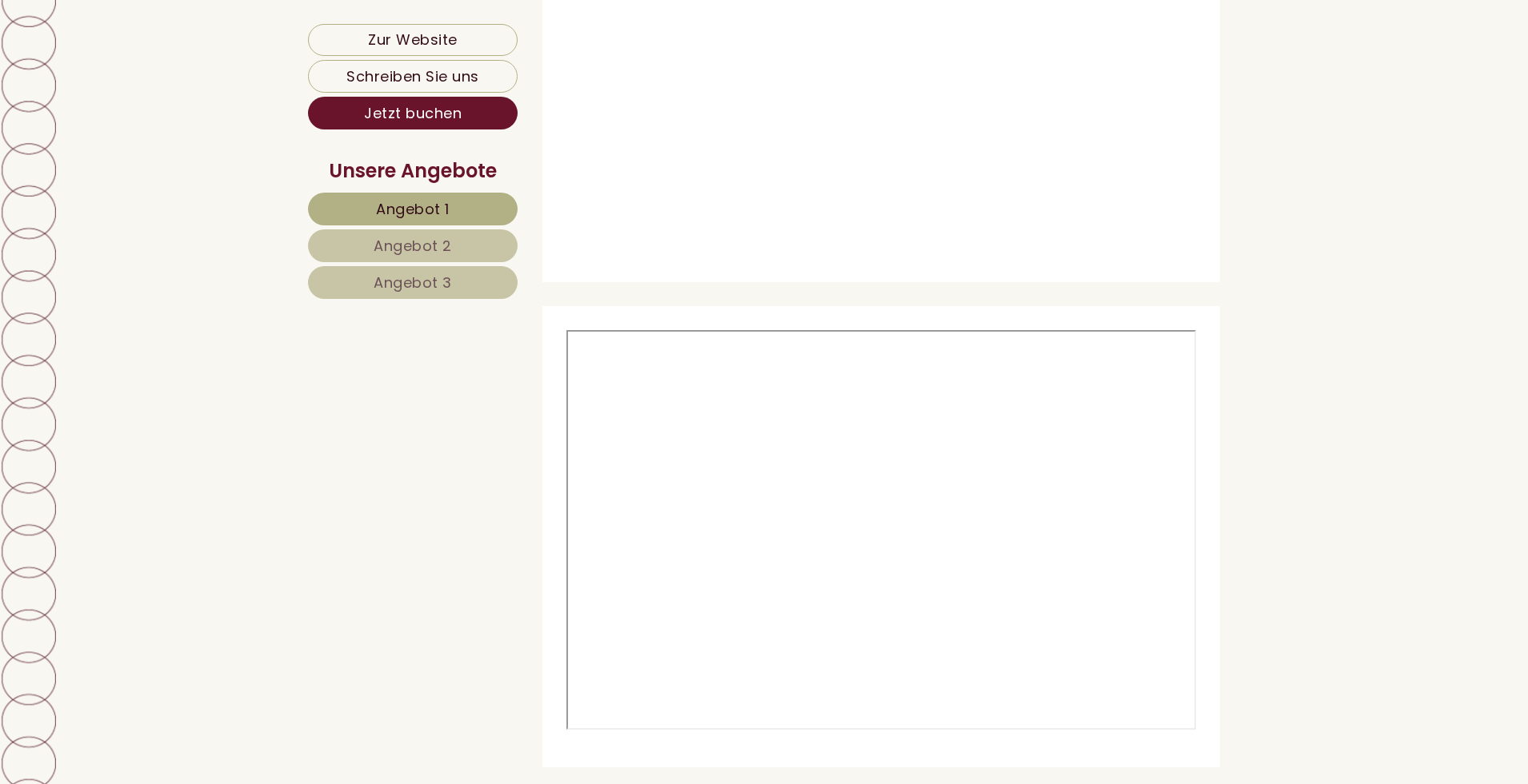
scroll to position [7196, 0]
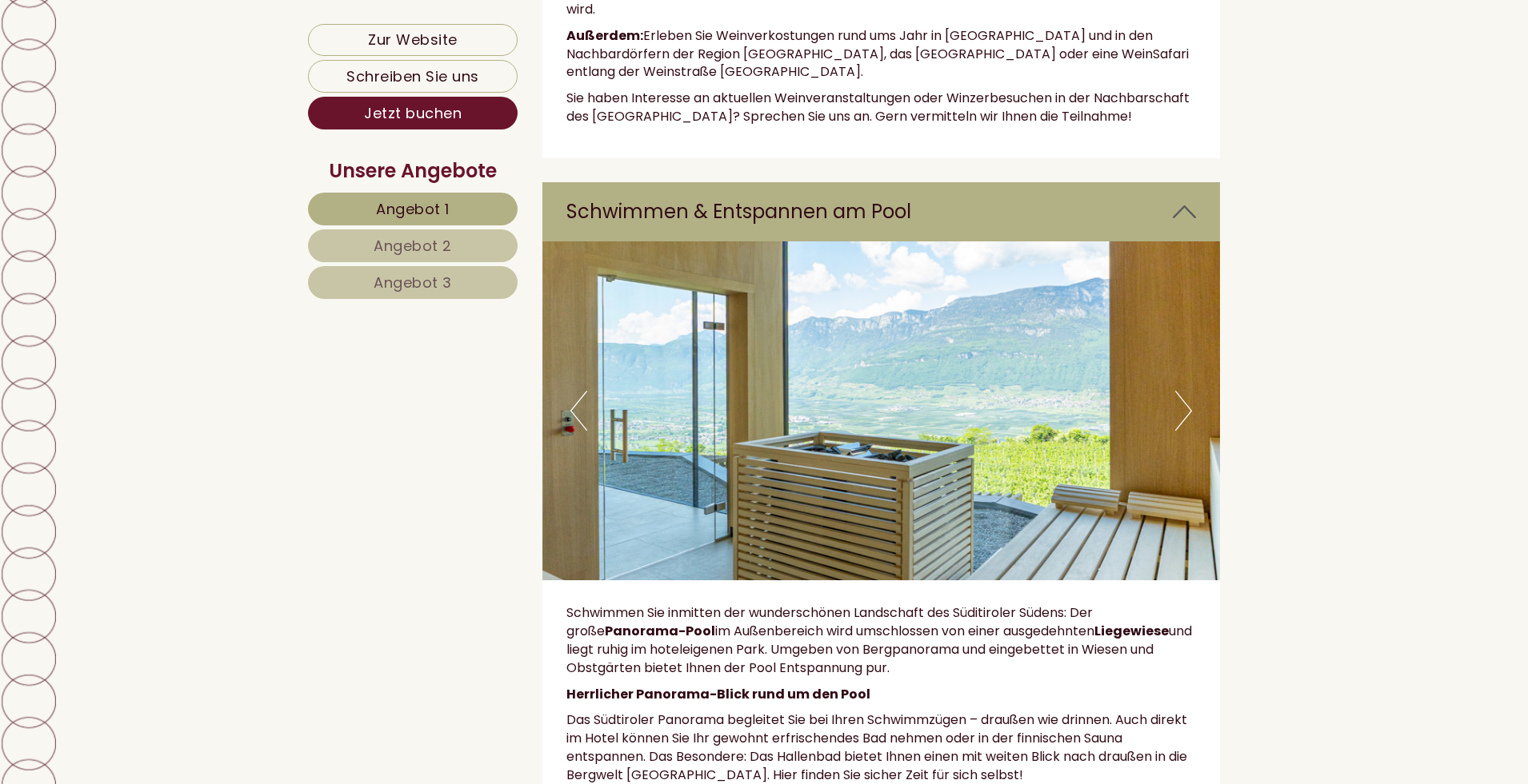
scroll to position [5917, 0]
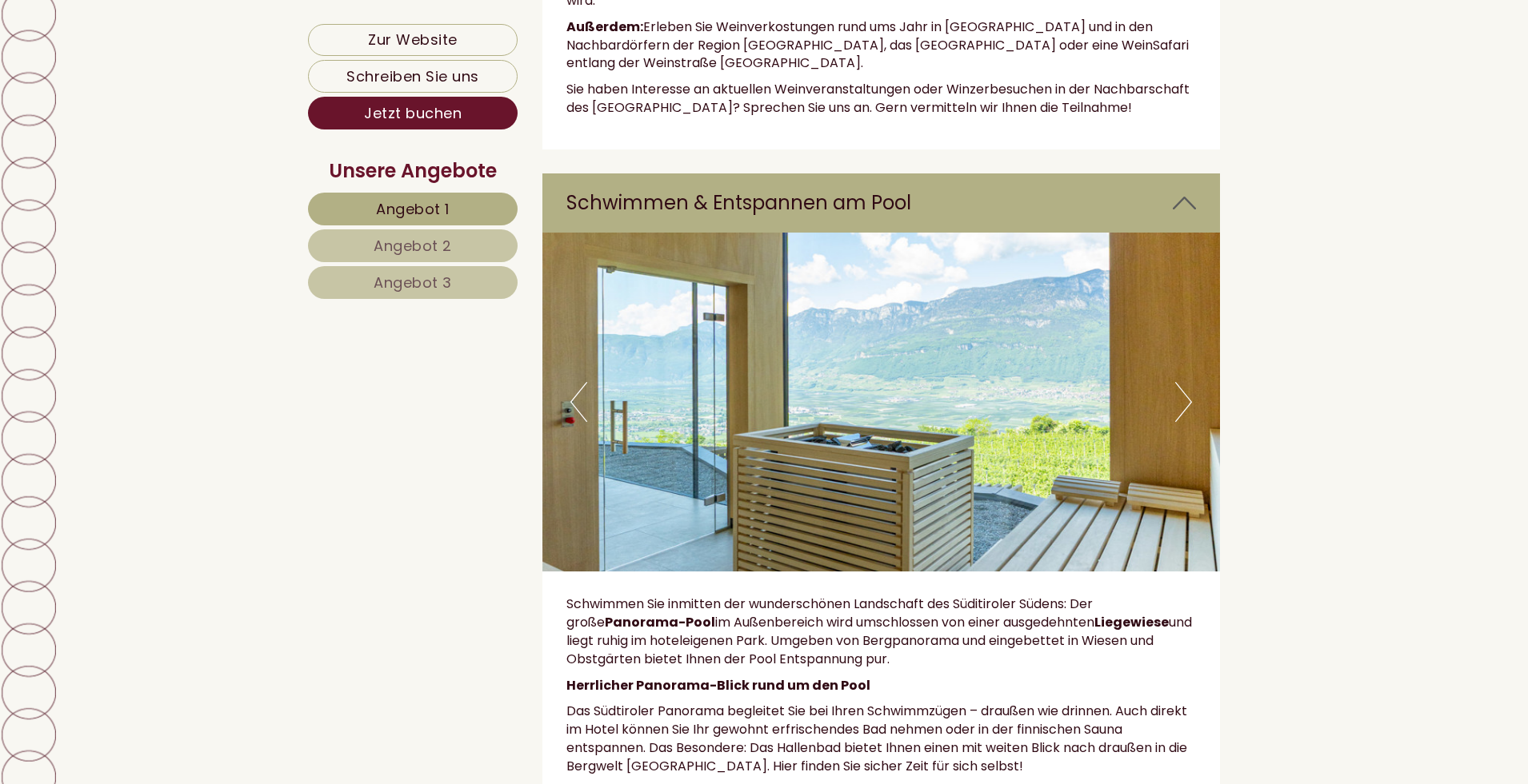
click at [1179, 382] on button "Next" at bounding box center [1184, 401] width 17 height 40
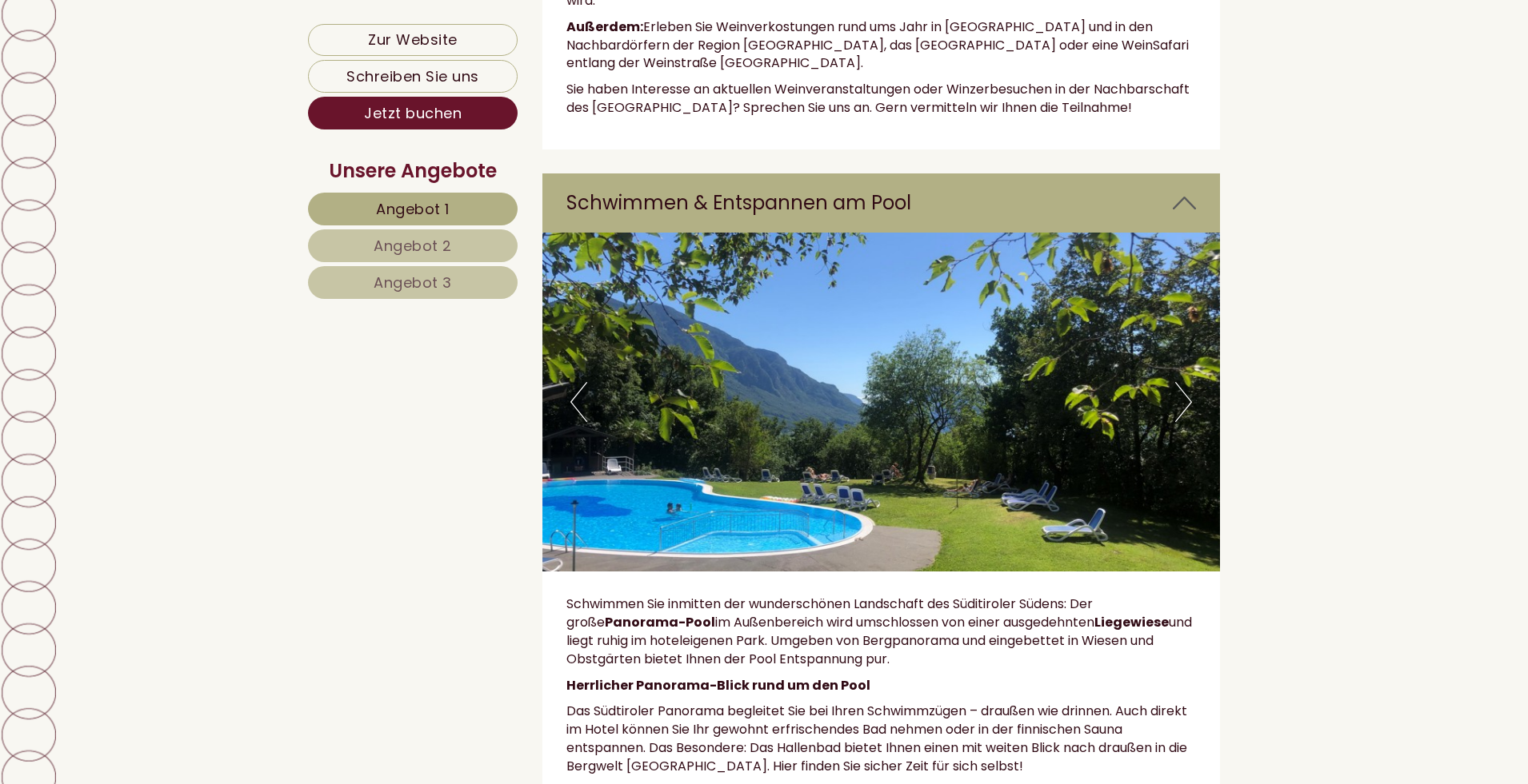
click at [1192, 334] on img at bounding box center [881, 402] width 678 height 339
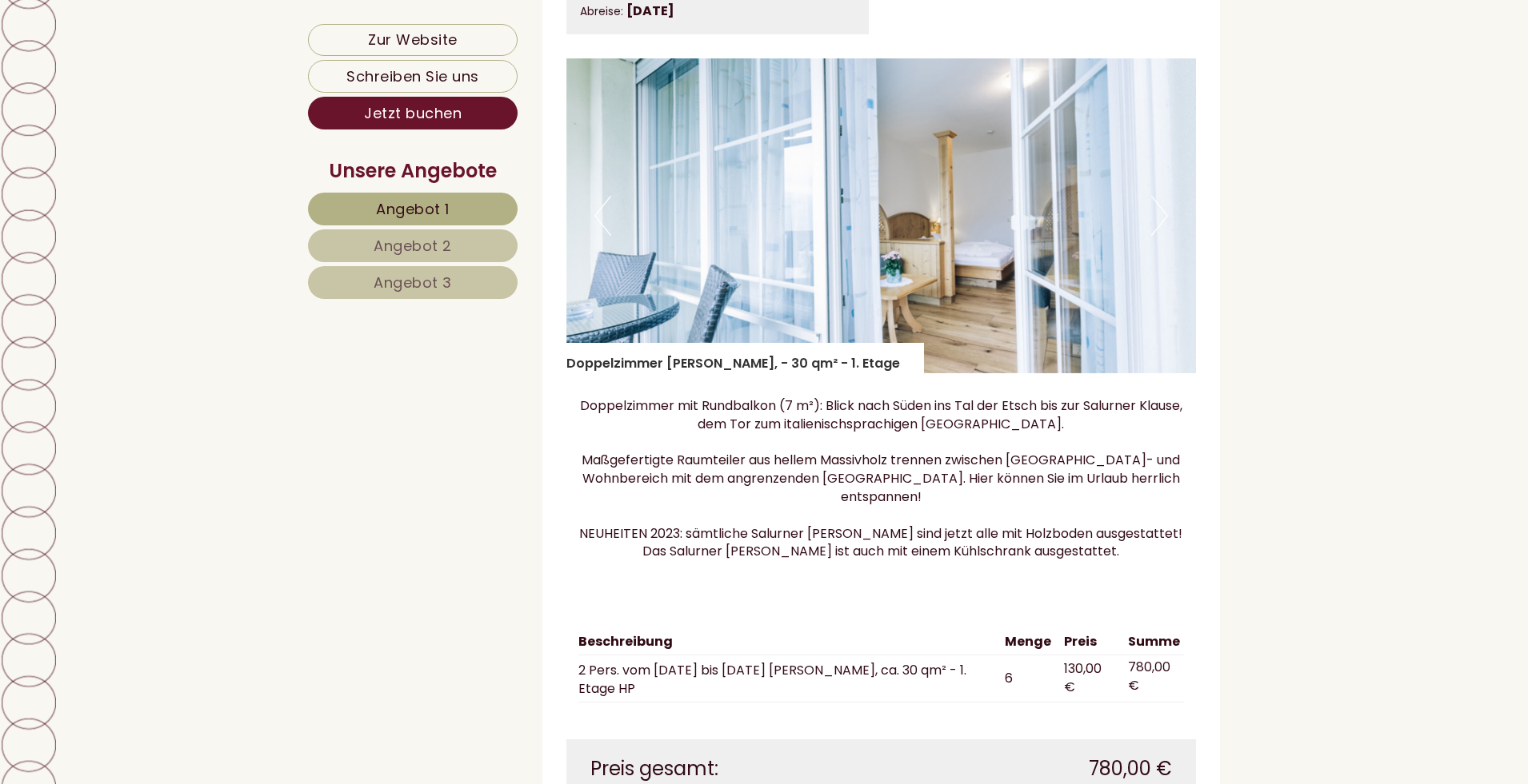
scroll to position [3678, 0]
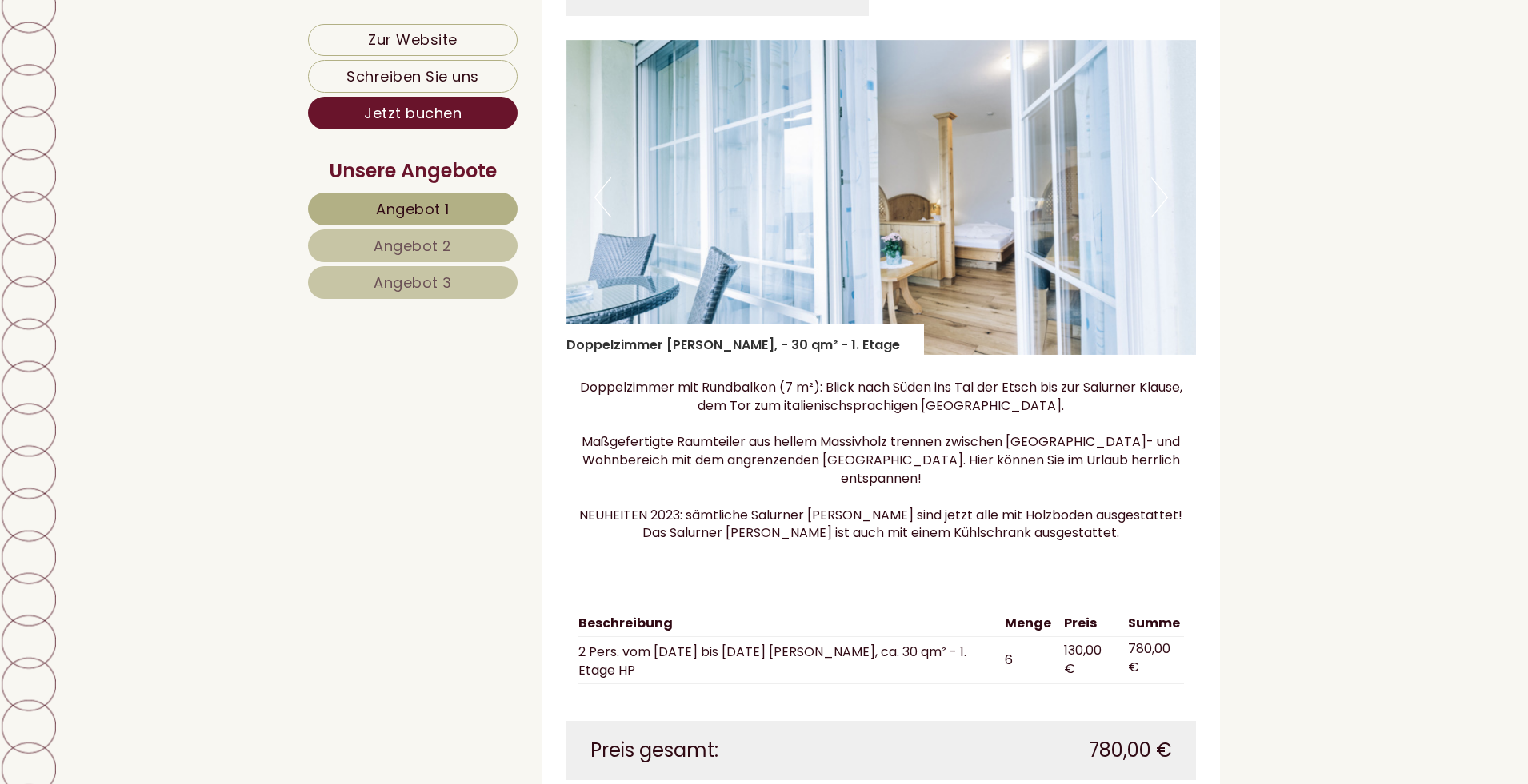
click at [831, 199] on img at bounding box center [882, 197] width 630 height 315
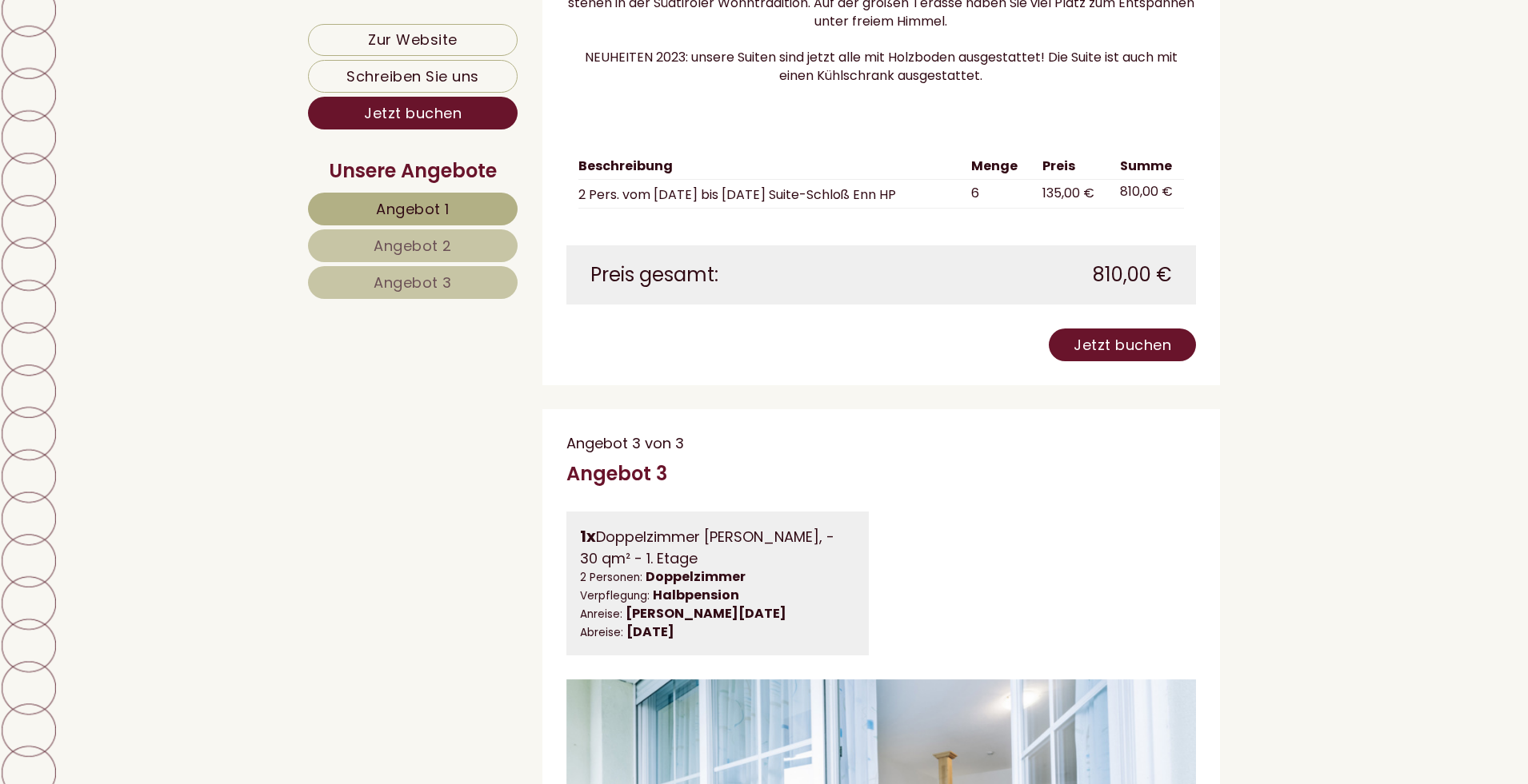
scroll to position [2638, 0]
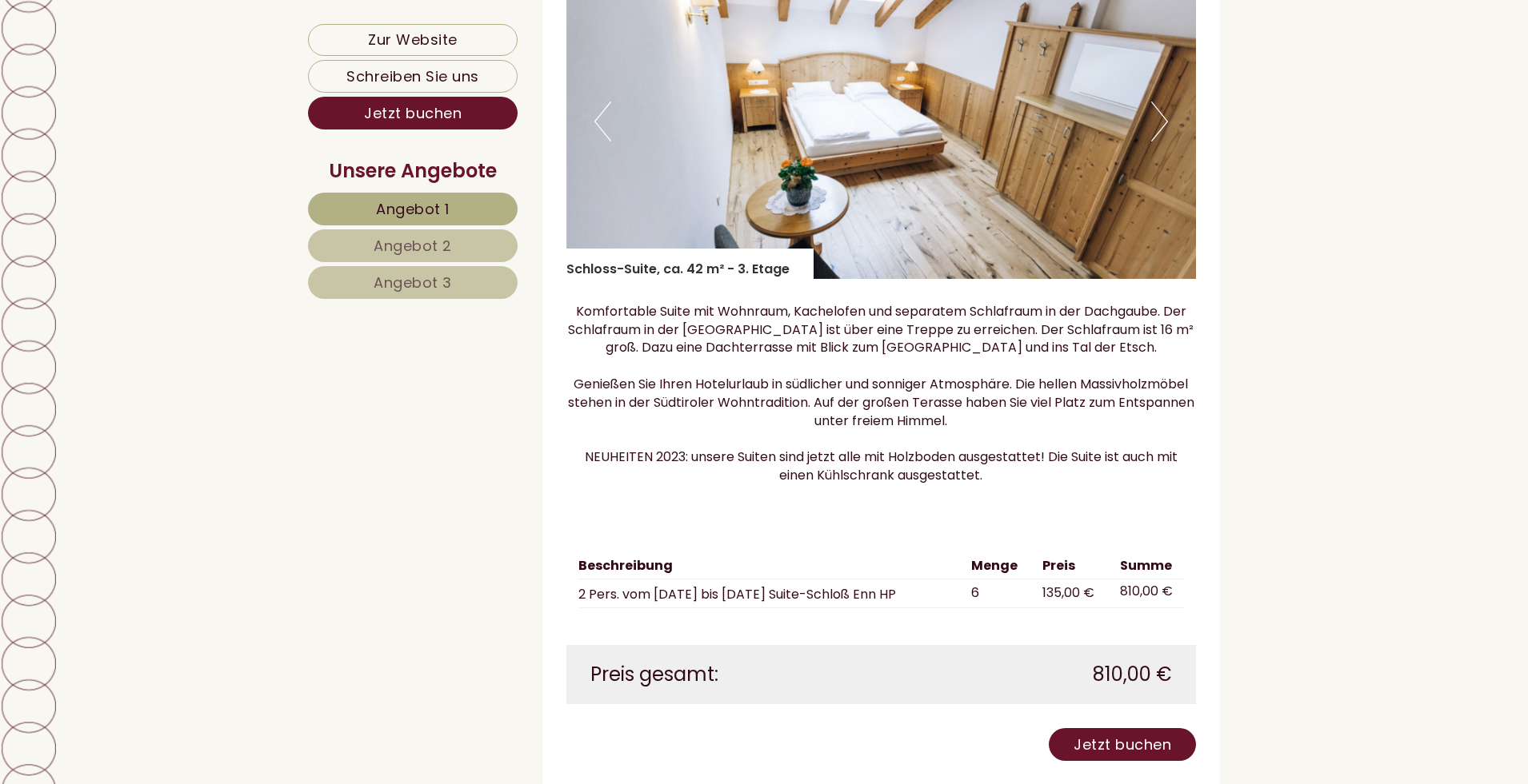
click at [1157, 140] on button "Next" at bounding box center [1159, 121] width 17 height 40
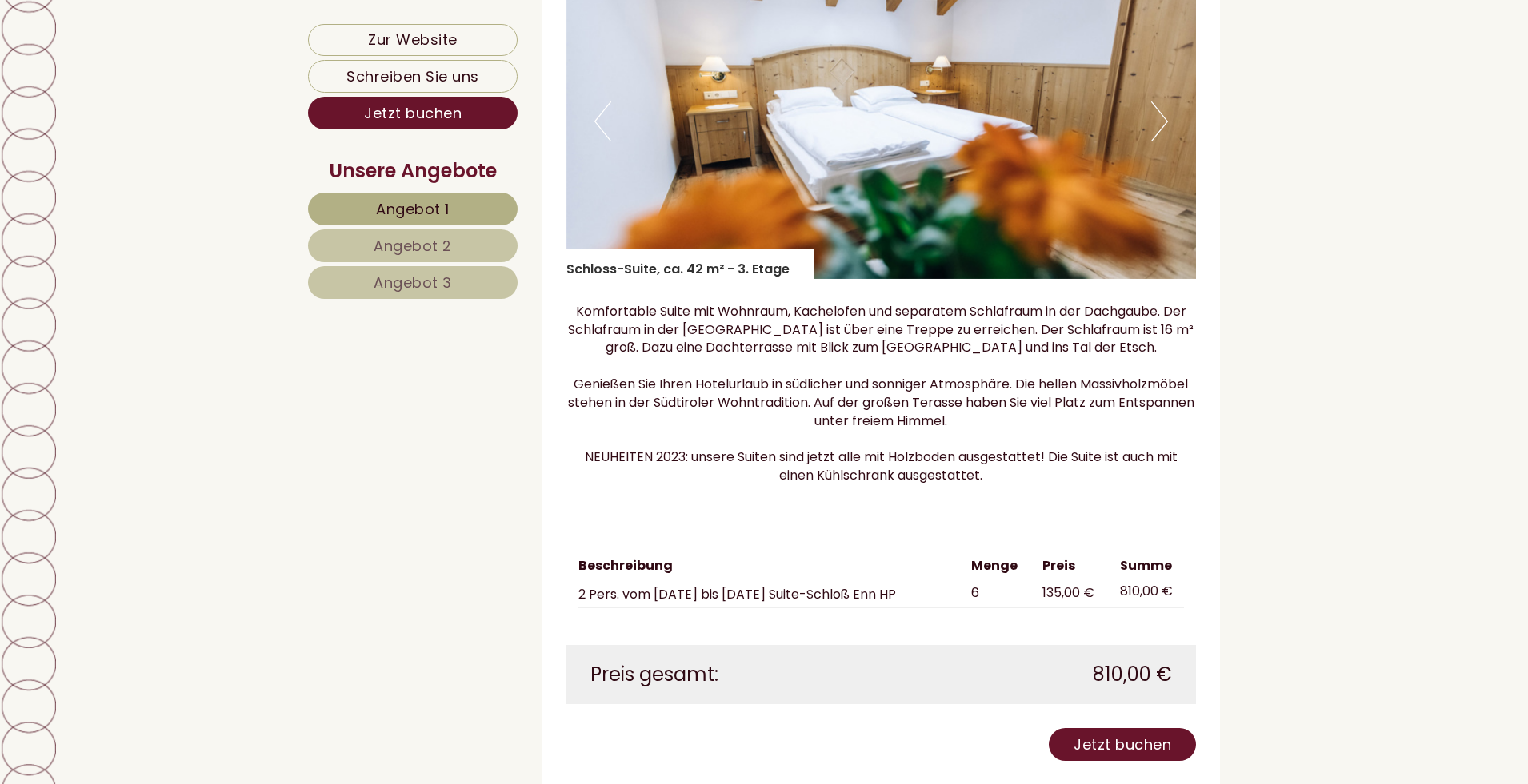
click at [1153, 141] on button "Next" at bounding box center [1159, 121] width 17 height 40
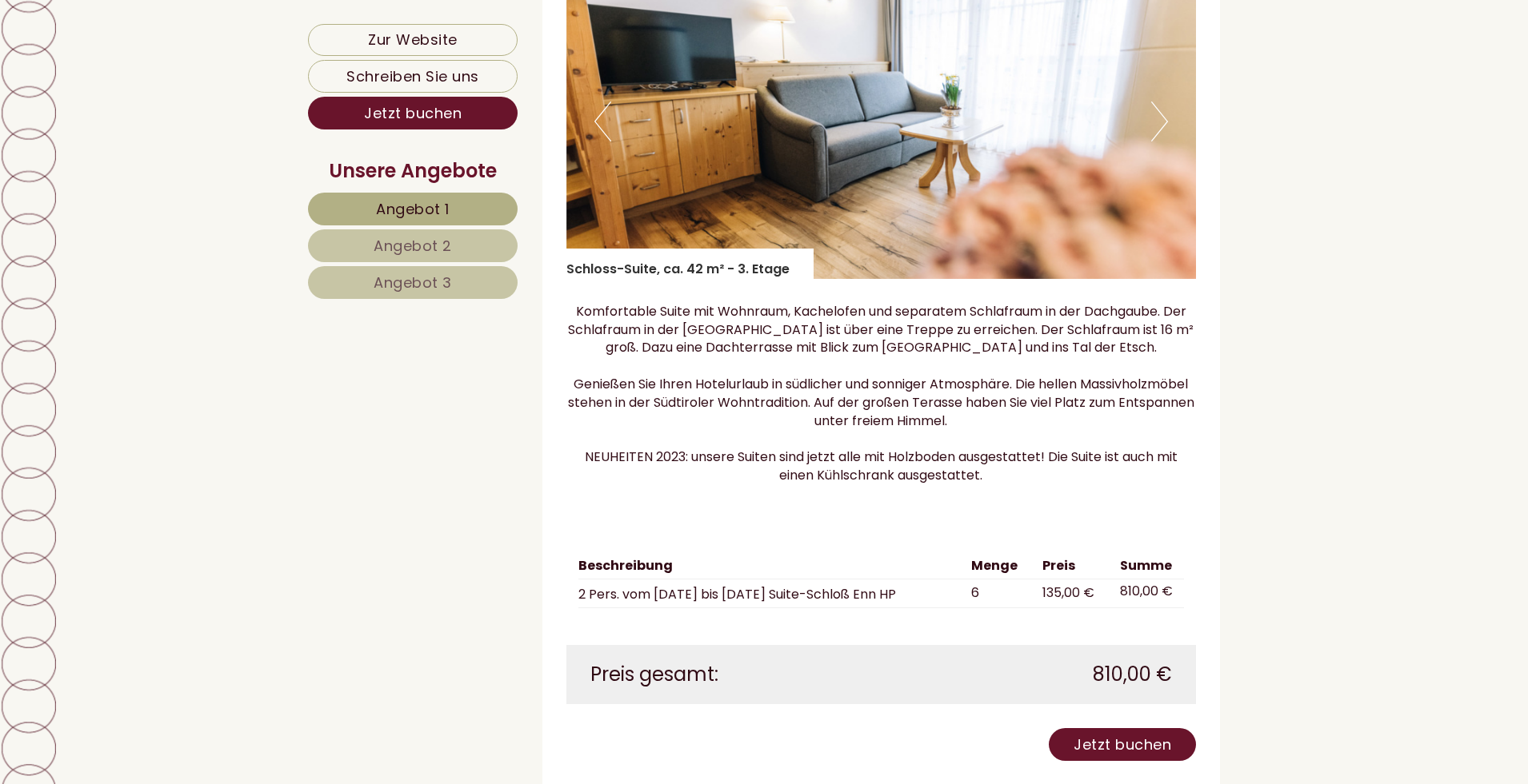
click at [1153, 141] on button "Next" at bounding box center [1159, 121] width 17 height 40
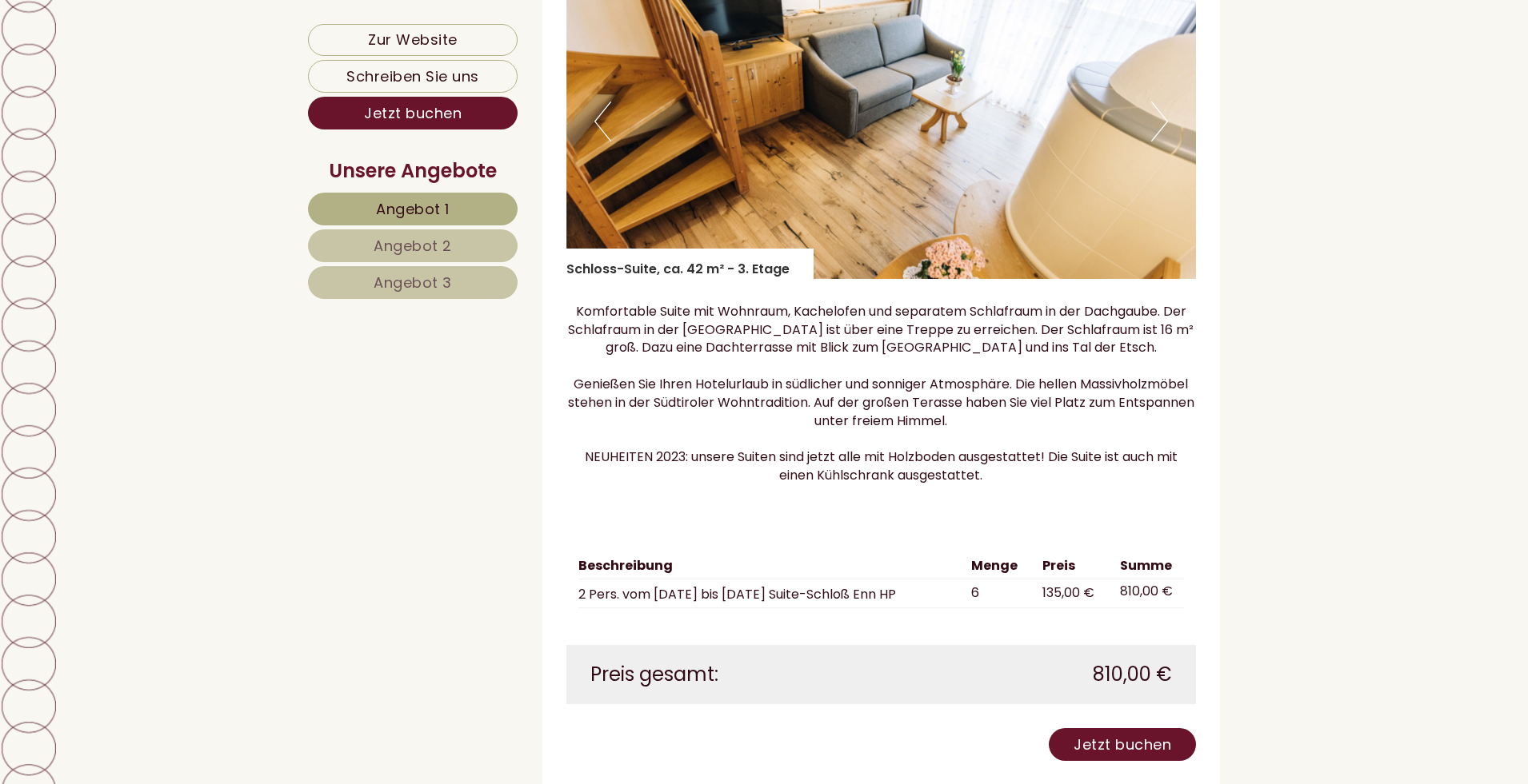
click at [1153, 141] on button "Next" at bounding box center [1159, 121] width 17 height 40
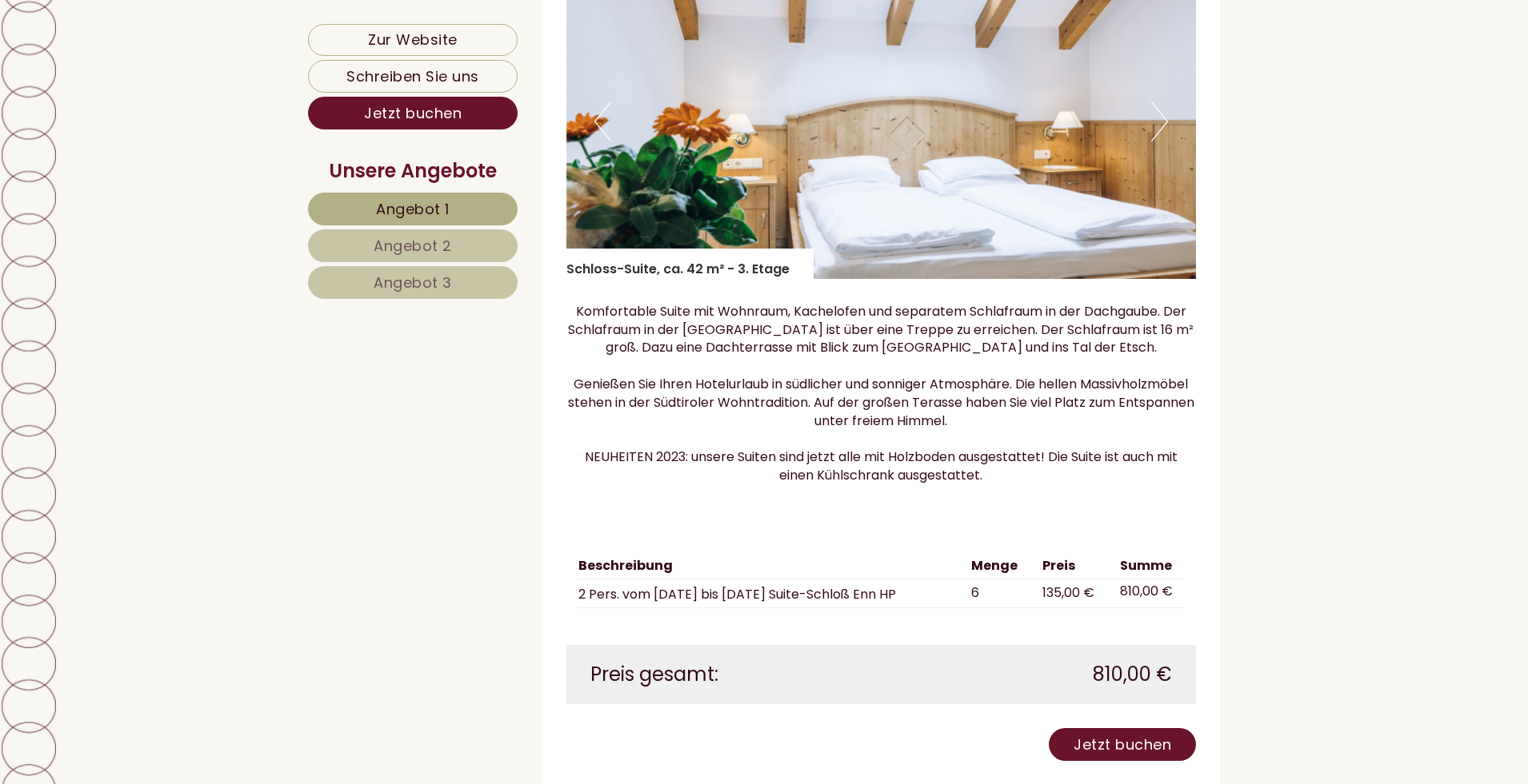
click at [1153, 141] on button "Next" at bounding box center [1159, 121] width 17 height 40
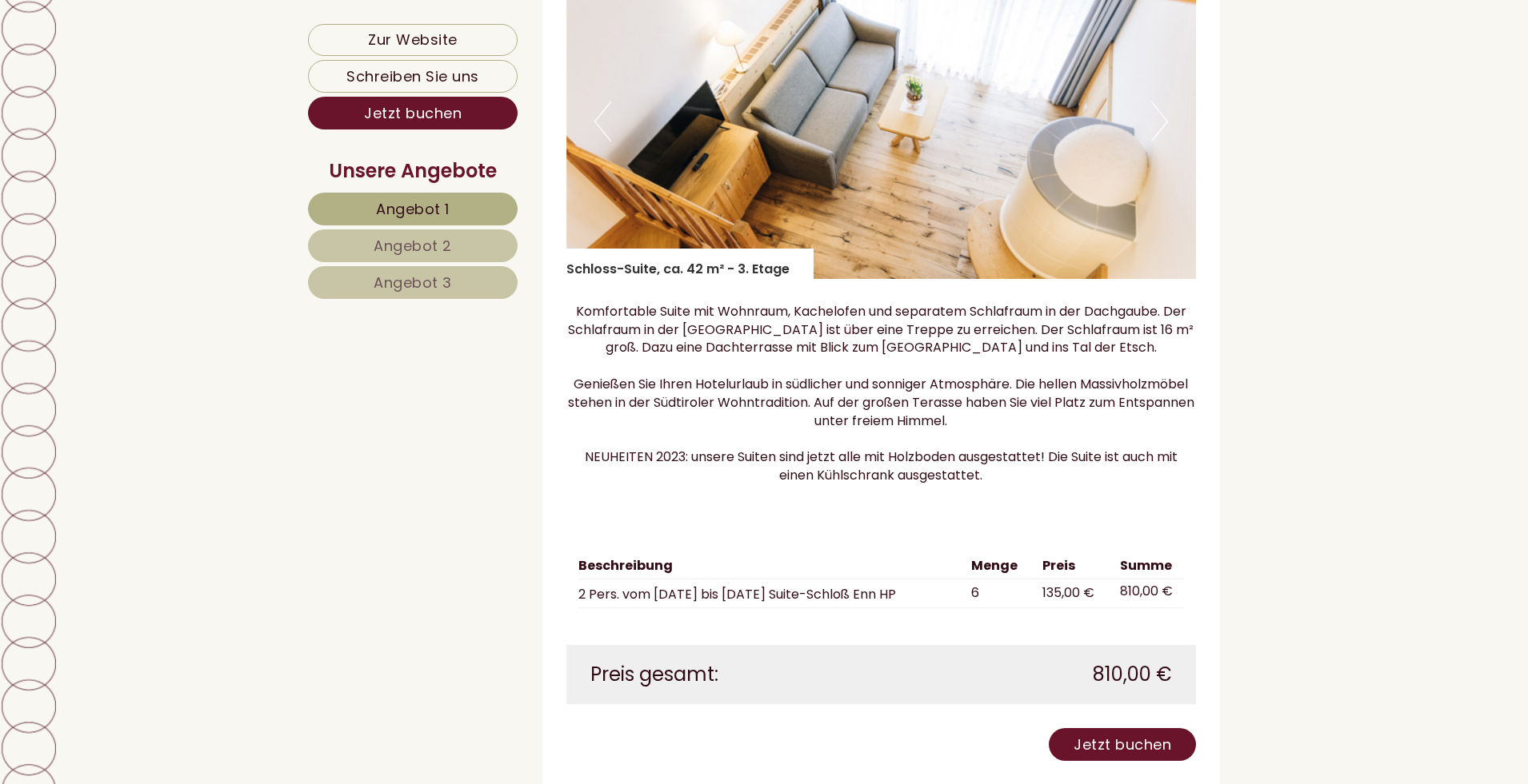
click at [1153, 141] on button "Next" at bounding box center [1159, 121] width 17 height 40
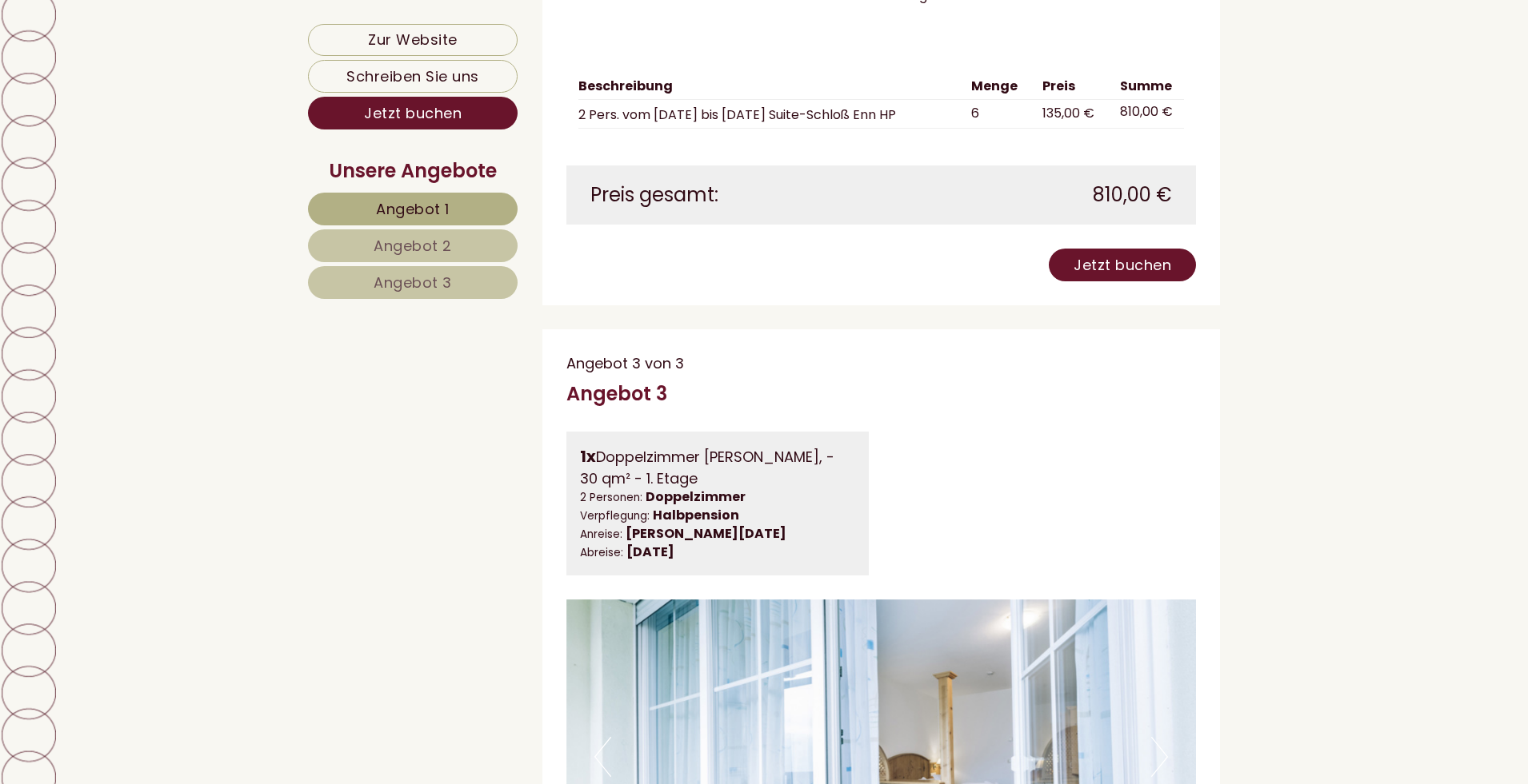
scroll to position [3518, 0]
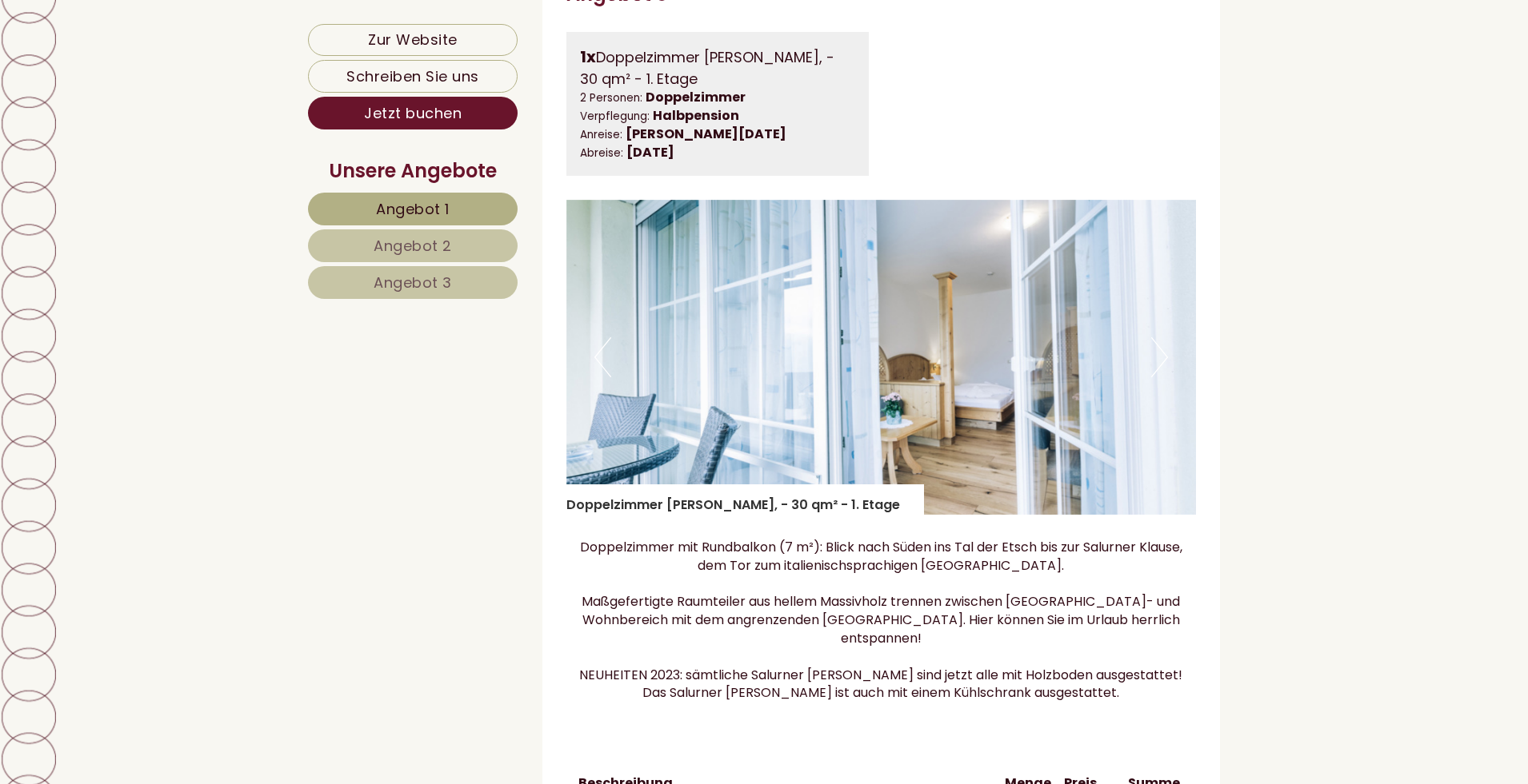
click at [611, 381] on img at bounding box center [882, 357] width 630 height 315
click at [602, 378] on button "Previous" at bounding box center [602, 357] width 17 height 40
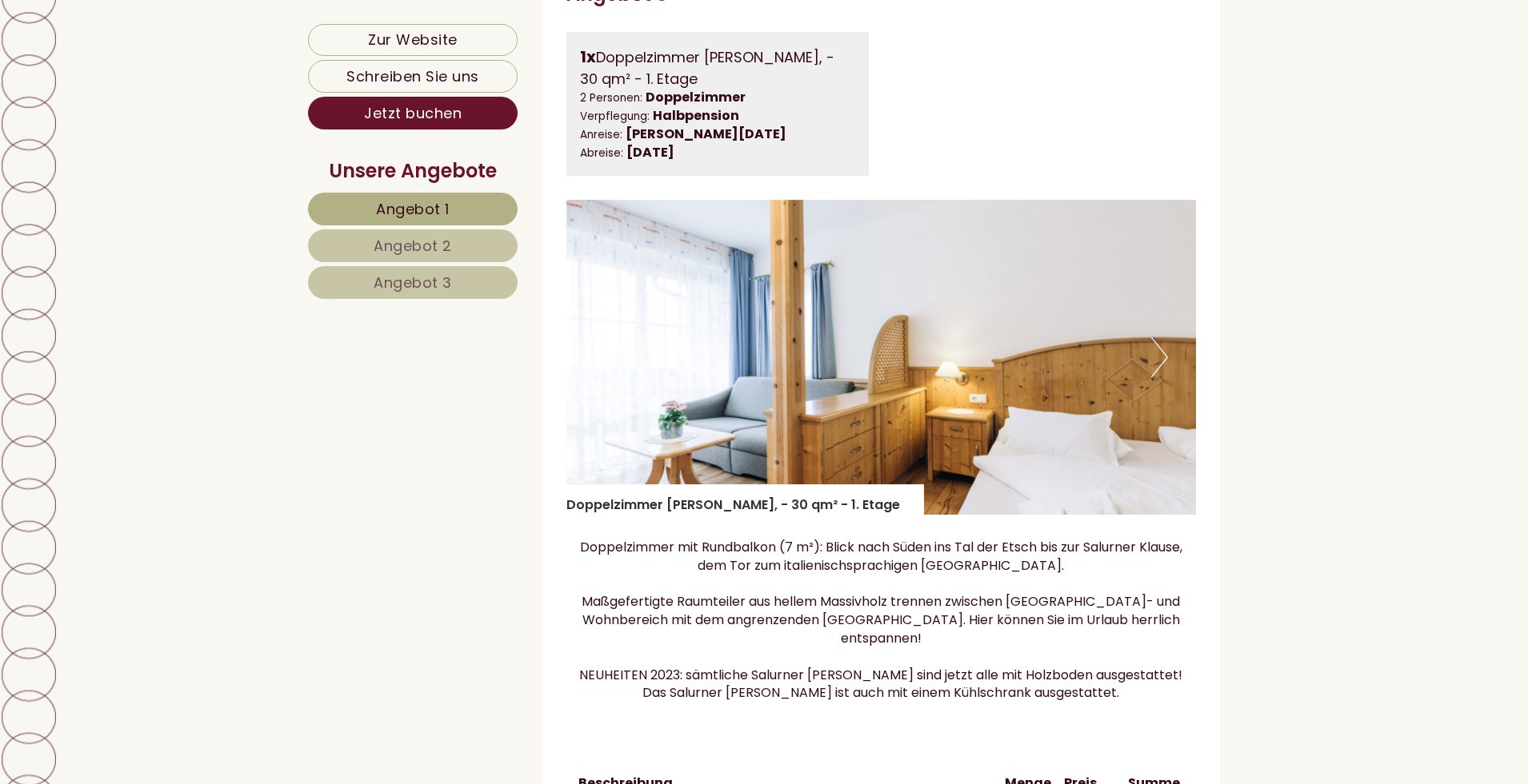
click at [602, 378] on button "Previous" at bounding box center [602, 357] width 17 height 40
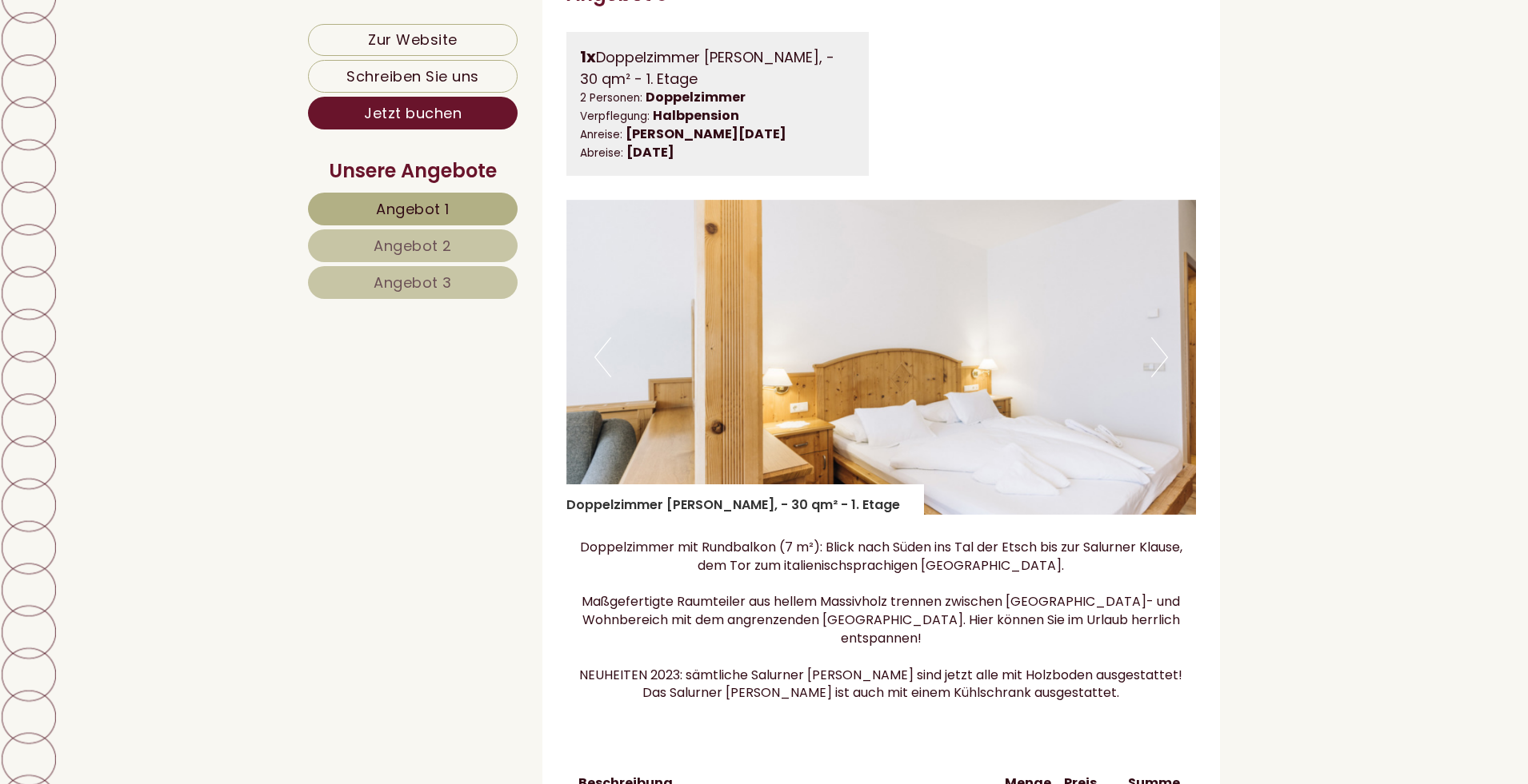
click at [602, 378] on button "Previous" at bounding box center [602, 357] width 17 height 40
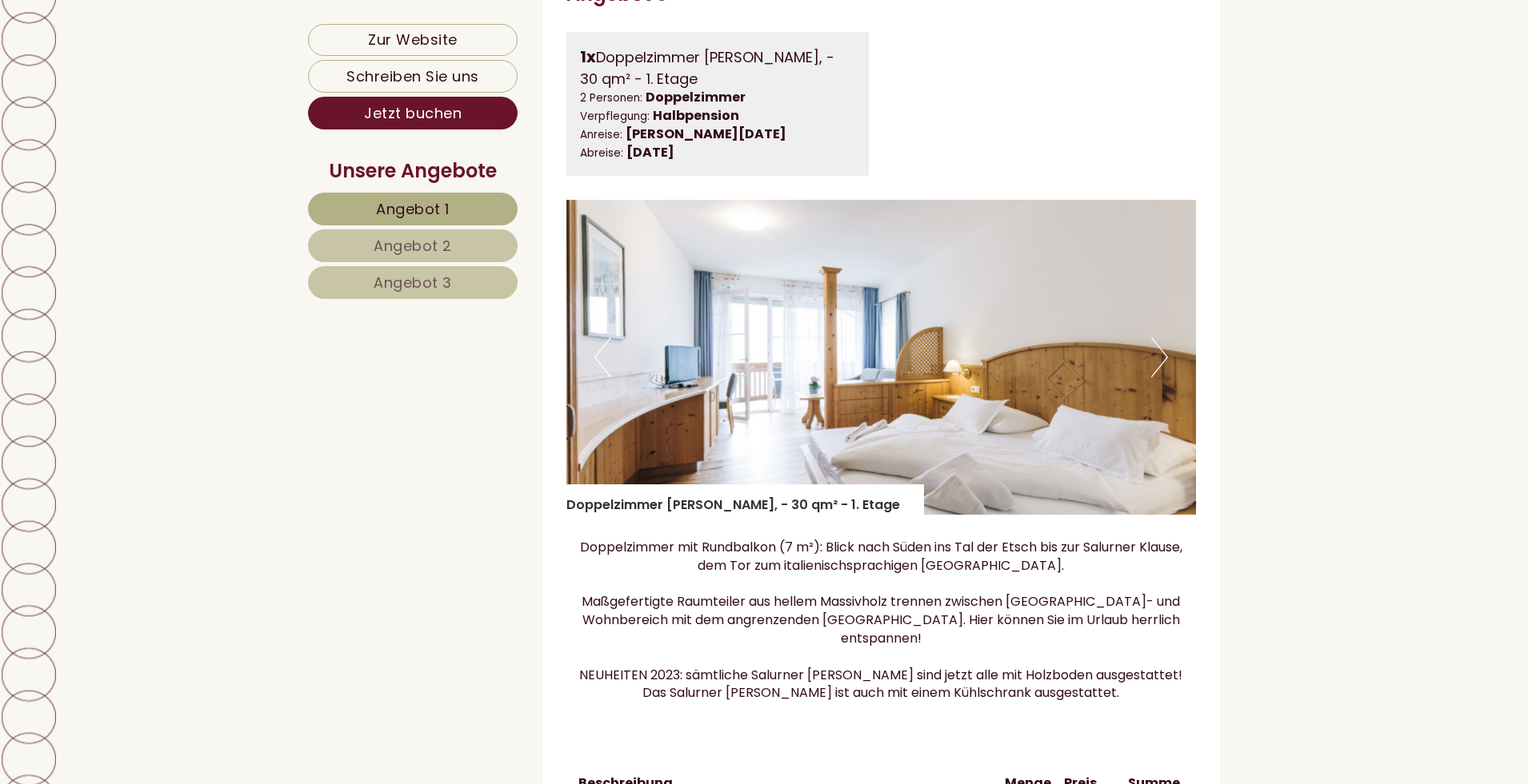
click at [602, 378] on button "Previous" at bounding box center [602, 357] width 17 height 40
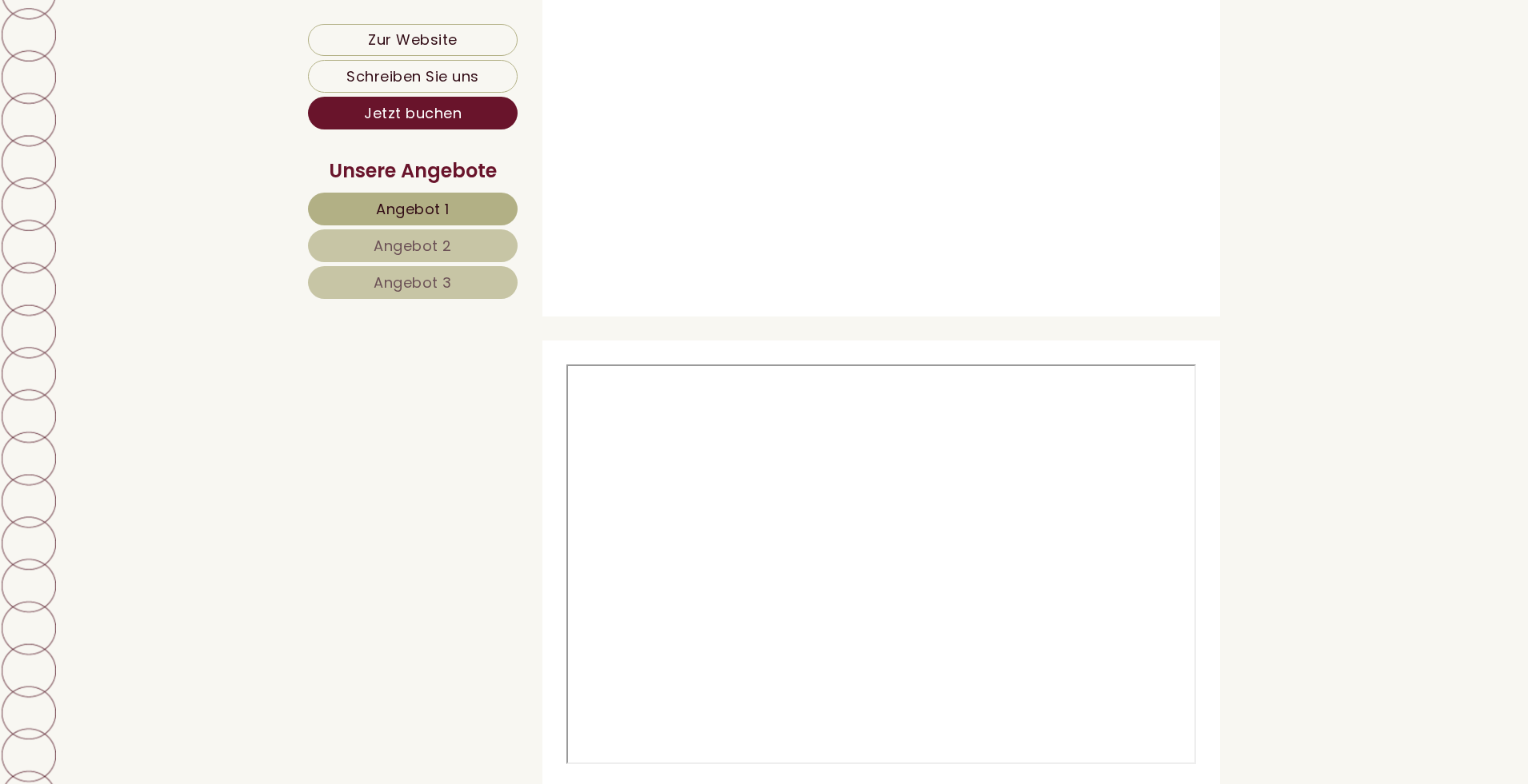
scroll to position [7036, 0]
